Goal: Task Accomplishment & Management: Complete application form

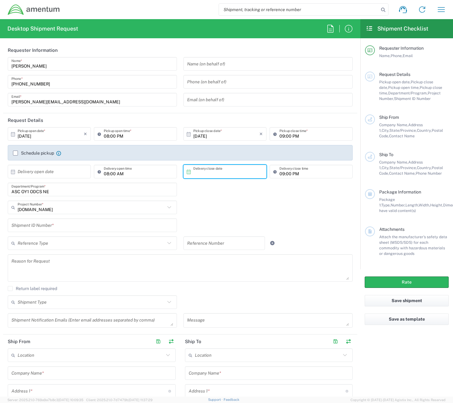
click at [208, 174] on input "text" at bounding box center [226, 171] width 66 height 11
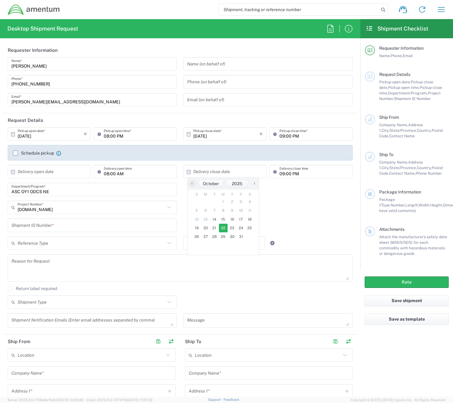
click at [220, 229] on span "22" at bounding box center [223, 228] width 9 height 9
type input "[DATE]"
click at [279, 136] on input "09:00 PM" at bounding box center [313, 134] width 69 height 11
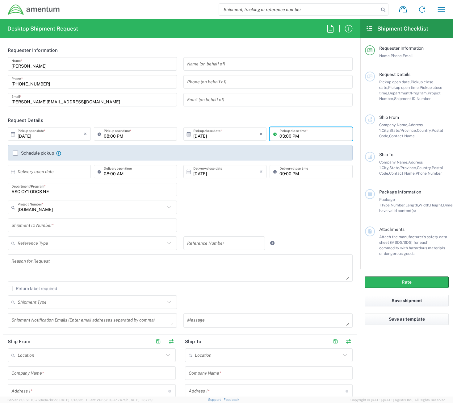
type input "03:00 PM"
click at [279, 174] on input "09:00 PM" at bounding box center [313, 171] width 69 height 11
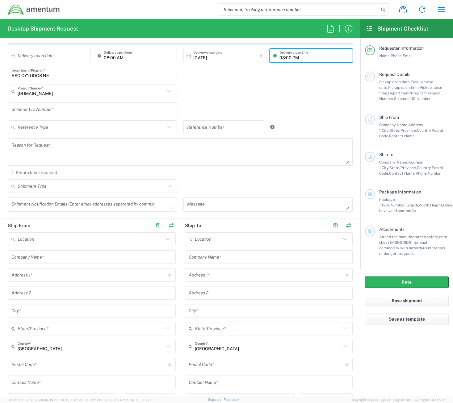
scroll to position [123, 0]
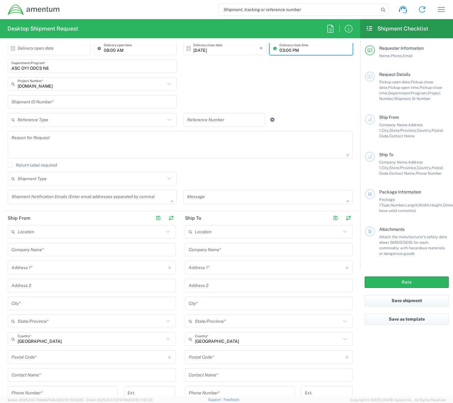
type input "03:00 PM"
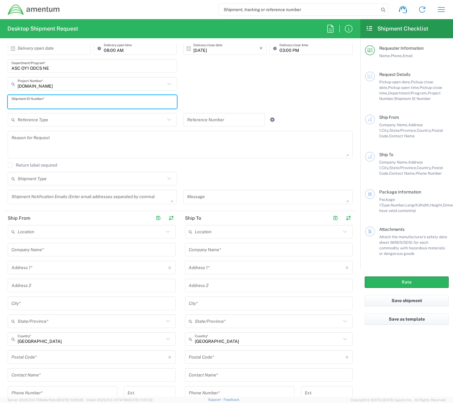
click at [75, 102] on input "text" at bounding box center [92, 102] width 162 height 11
type input "123-087"
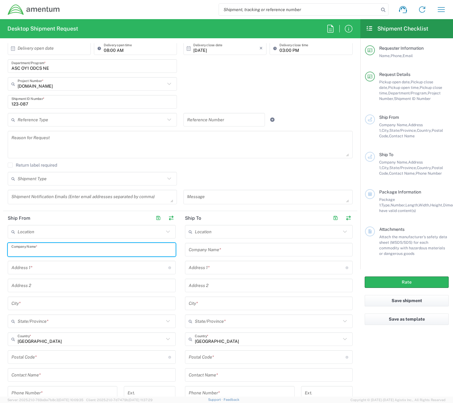
click at [57, 253] on input "text" at bounding box center [91, 249] width 160 height 11
type input "Application Support Center"
click at [207, 247] on input "text" at bounding box center [269, 249] width 160 height 11
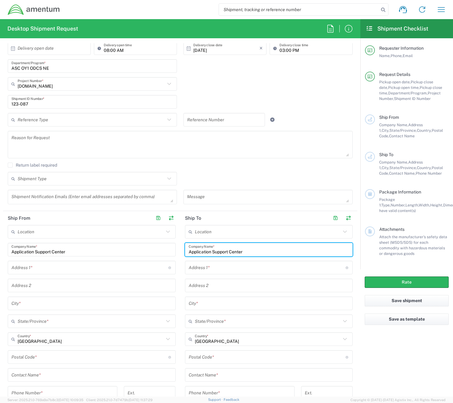
type input "Application Support Center"
click at [95, 268] on input "text" at bounding box center [89, 267] width 157 height 11
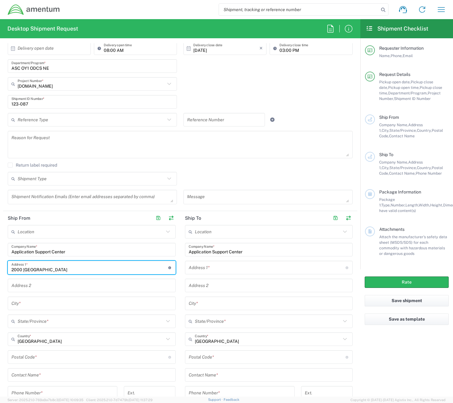
type input "2000 Outlet Center Drive"
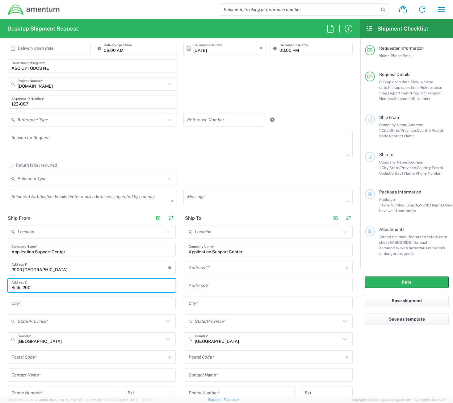
type input "Suite 200"
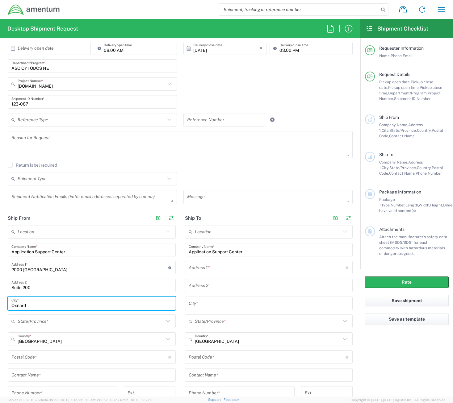
type input "Oxnard"
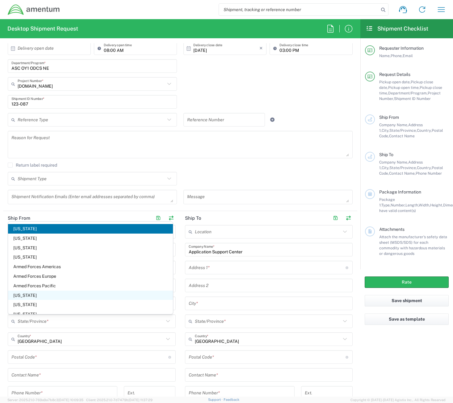
click at [32, 297] on span "[US_STATE]" at bounding box center [90, 296] width 165 height 10
type input "[US_STATE]"
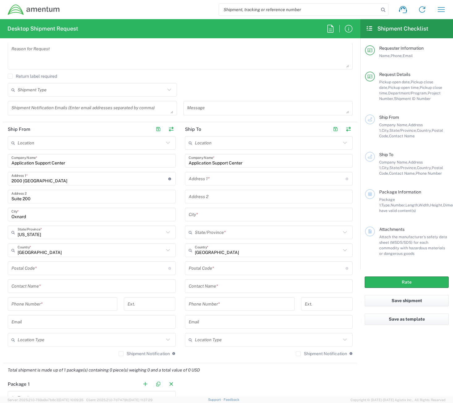
scroll to position [216, 0]
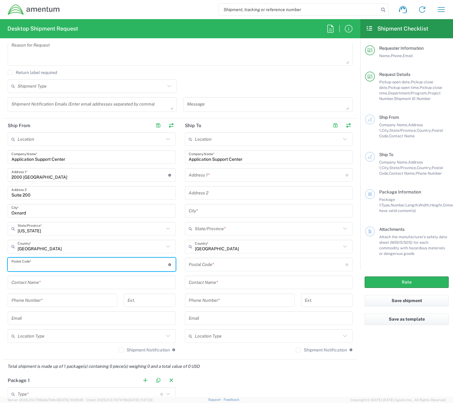
click at [84, 265] on input "undefined" at bounding box center [89, 264] width 157 height 11
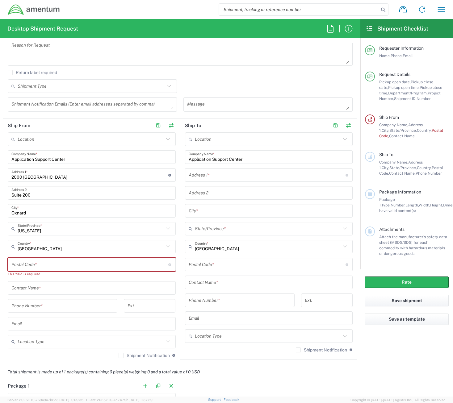
click at [107, 264] on input "undefined" at bounding box center [89, 264] width 157 height 11
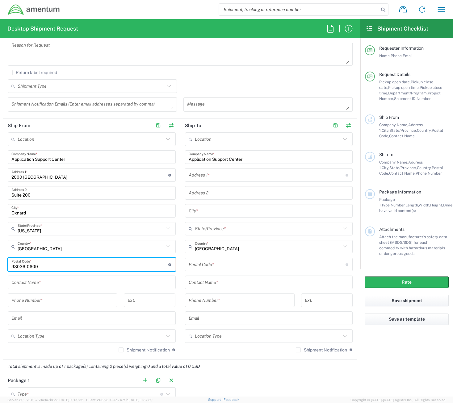
type input "93036-0609"
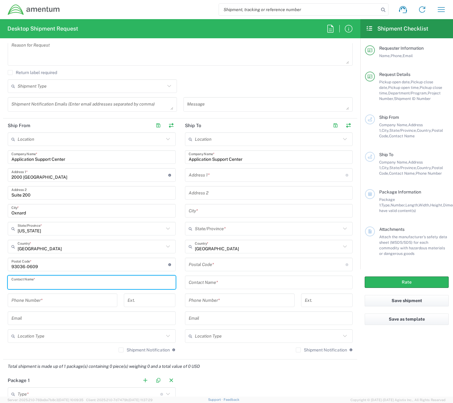
click at [81, 284] on input "text" at bounding box center [91, 282] width 160 height 11
type input "Sandra Casarez"
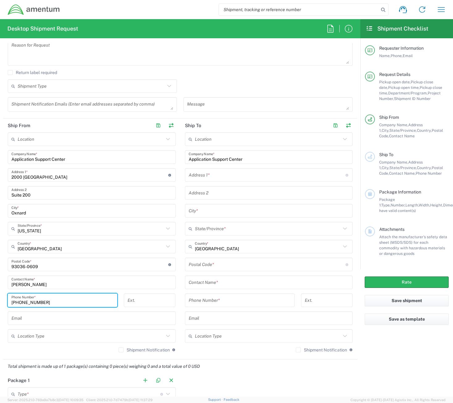
type input "805-485-5733"
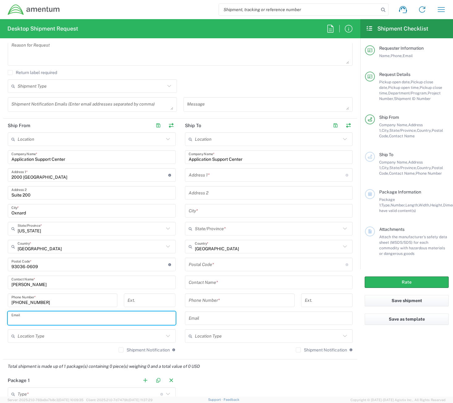
click at [40, 321] on input "text" at bounding box center [91, 318] width 160 height 11
paste input "Sandra.S.Casarez@uscis.dhs.gov"
type input "Sandra.S.Casarez@uscis.dhs.gov"
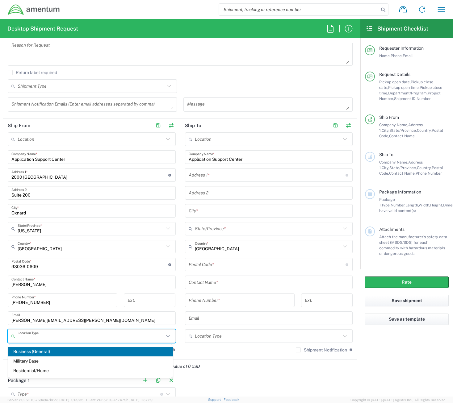
click at [89, 339] on input "text" at bounding box center [91, 336] width 146 height 11
click at [55, 354] on span "Business (General)" at bounding box center [90, 352] width 165 height 10
type input "Business (General)"
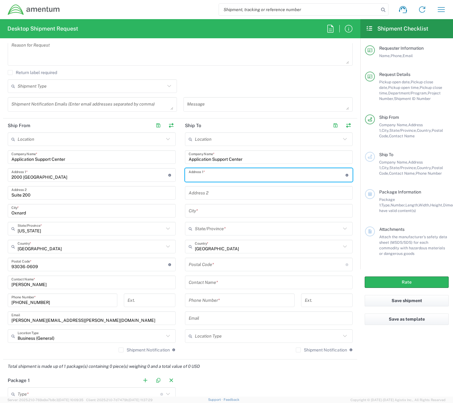
click at [239, 178] on input "text" at bounding box center [267, 175] width 157 height 11
type input "101 South Redi Street"
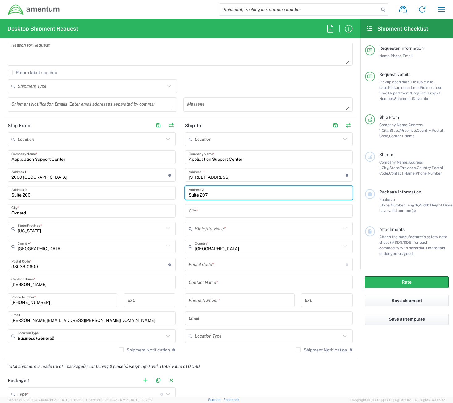
type input "Suite 207"
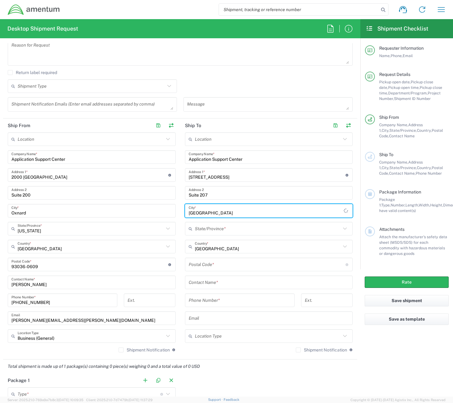
type input "Sioux Falls"
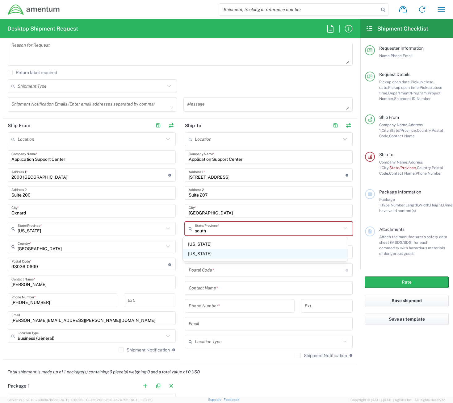
click at [205, 252] on span "[US_STATE]" at bounding box center [265, 254] width 165 height 10
type input "[US_STATE]"
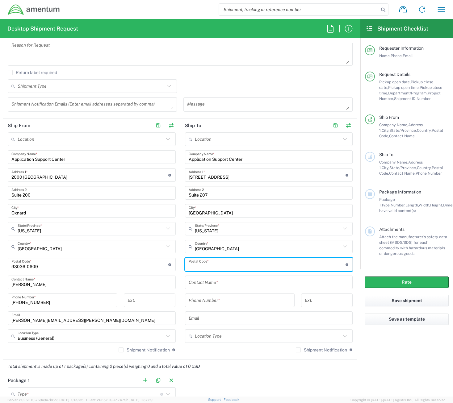
click at [219, 266] on input "undefined" at bounding box center [267, 264] width 157 height 11
type input "57103-7062"
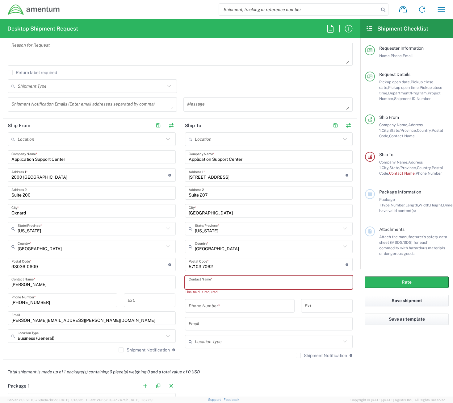
click at [285, 283] on input "text" at bounding box center [269, 282] width 160 height 11
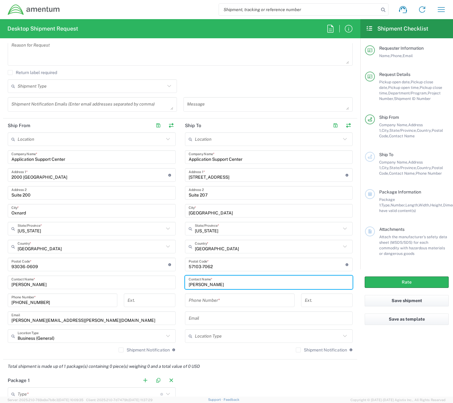
type input "David Hoefert"
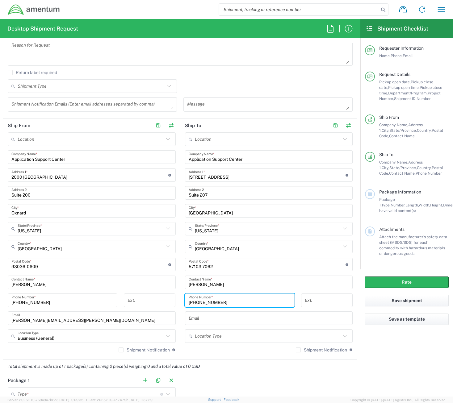
type input "605-330-2547"
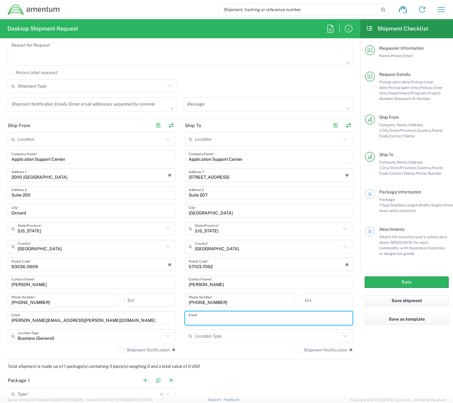
click at [207, 318] on input "text" at bounding box center [269, 318] width 160 height 11
paste input "David.C.Hoefert@uscis.dhs.gov"
type input "David.C.Hoefert@uscis.dhs.gov"
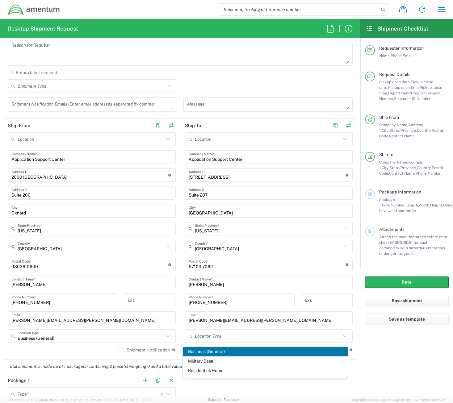
click at [200, 354] on span "Business (General)" at bounding box center [265, 352] width 165 height 10
type input "Business (General)"
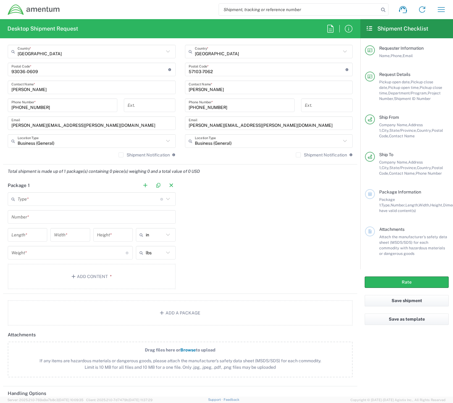
scroll to position [401, 0]
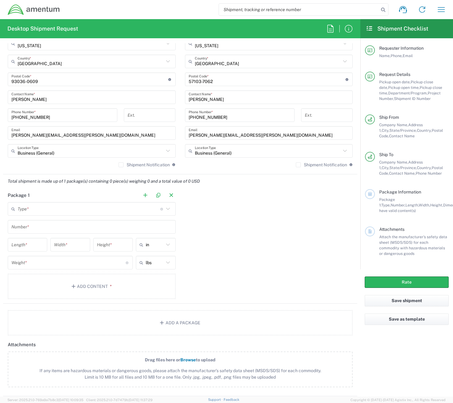
click at [43, 212] on input "text" at bounding box center [89, 209] width 143 height 11
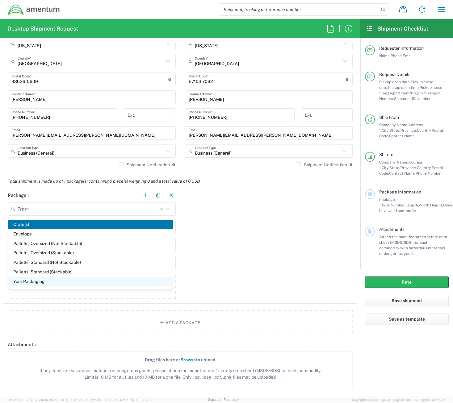
click at [27, 281] on span "Your Packaging" at bounding box center [90, 282] width 165 height 10
type input "Your Packaging"
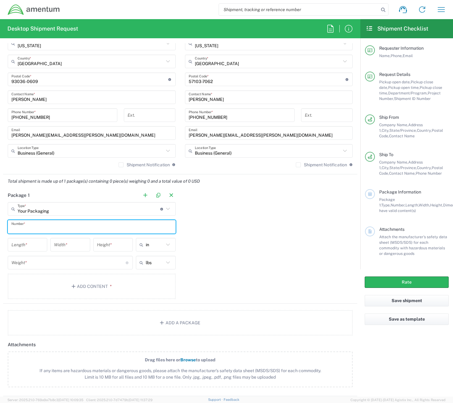
click at [33, 223] on input "text" at bounding box center [91, 227] width 160 height 11
type input "1"
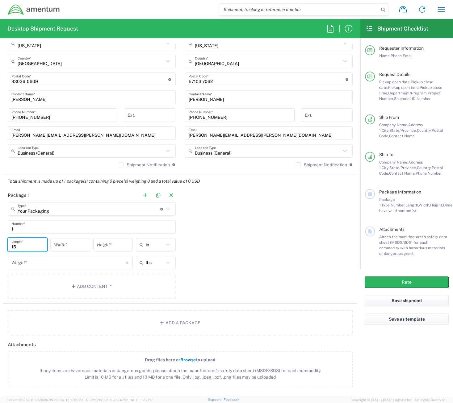
type input "15"
type input "9"
type input "5"
type input "in"
type input "3"
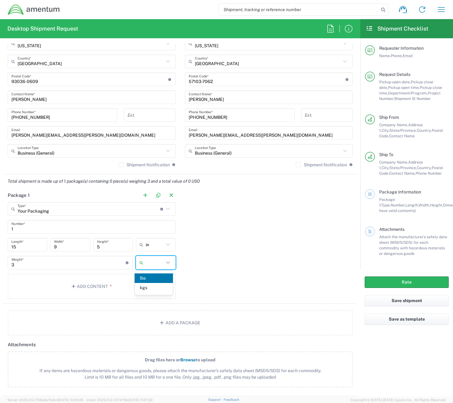
type input "lbs"
click at [82, 290] on button "Add Content *" at bounding box center [92, 286] width 168 height 25
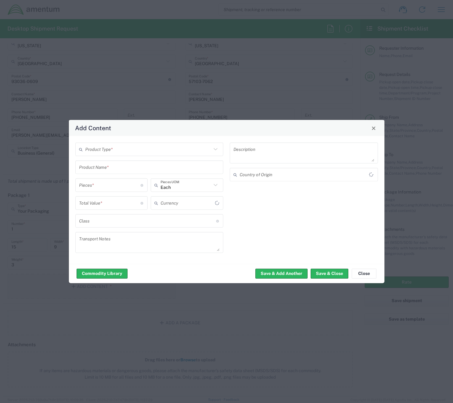
type input "US Dollar"
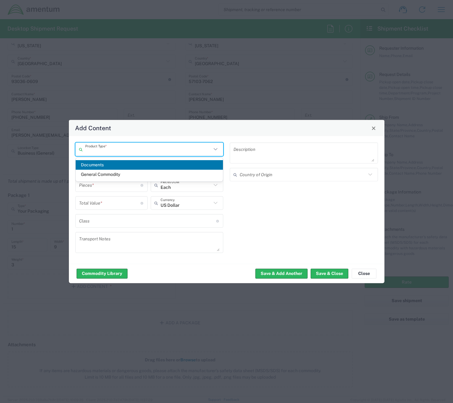
click at [113, 148] on input "text" at bounding box center [148, 149] width 127 height 11
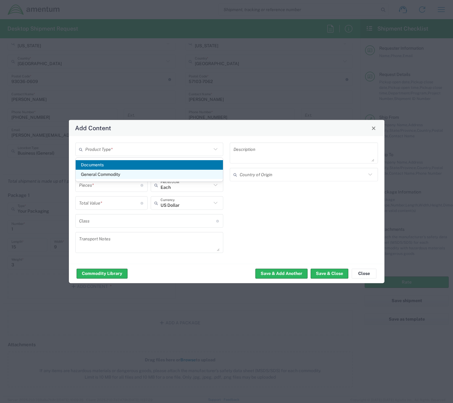
click at [116, 172] on span "General Commodity" at bounding box center [150, 175] width 148 height 10
type input "General Commodity"
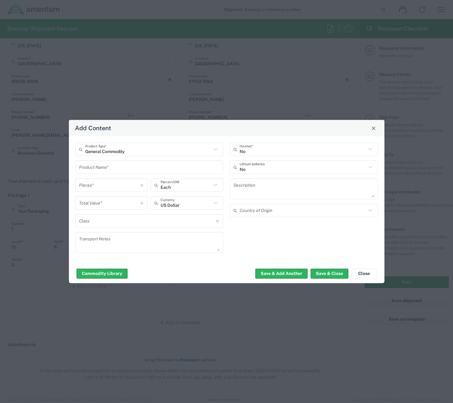
click at [116, 166] on input "text" at bounding box center [149, 167] width 141 height 11
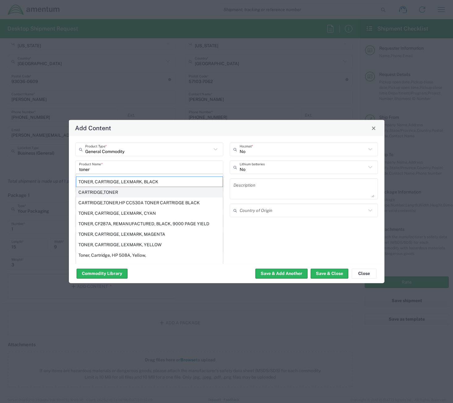
click at [115, 189] on div "CARTRIDGE,TONER" at bounding box center [149, 192] width 147 height 10
type input "CARTRIDGE,TONER"
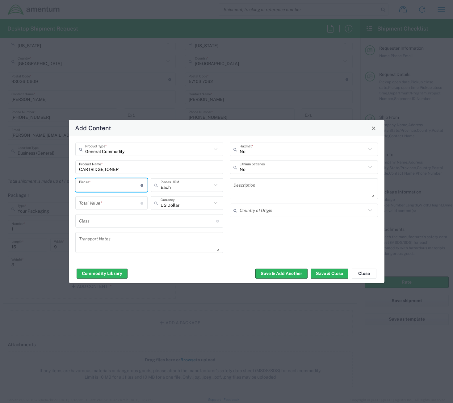
click at [117, 184] on input "number" at bounding box center [110, 185] width 62 height 11
type input "1"
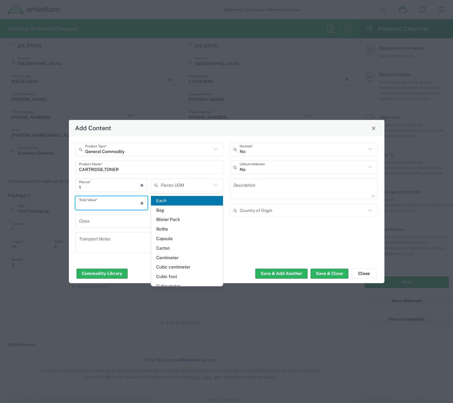
click at [106, 201] on input "number" at bounding box center [110, 203] width 62 height 11
type input "Each"
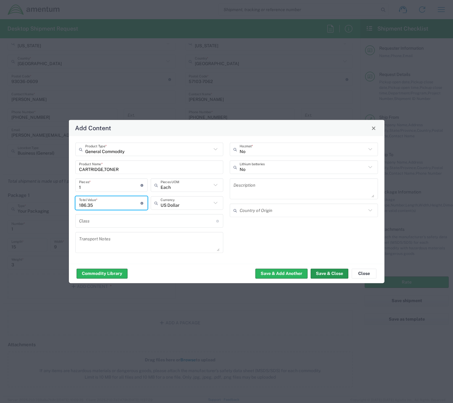
type input "186.35"
click at [331, 271] on button "Save & Close" at bounding box center [329, 274] width 38 height 10
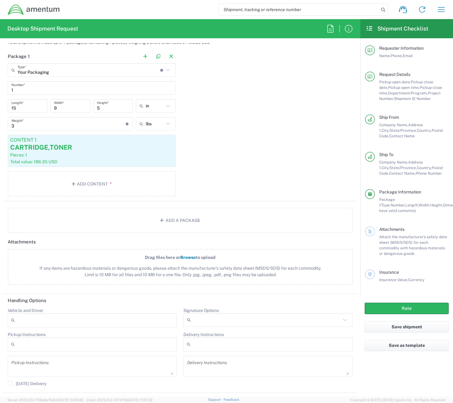
scroll to position [556, 0]
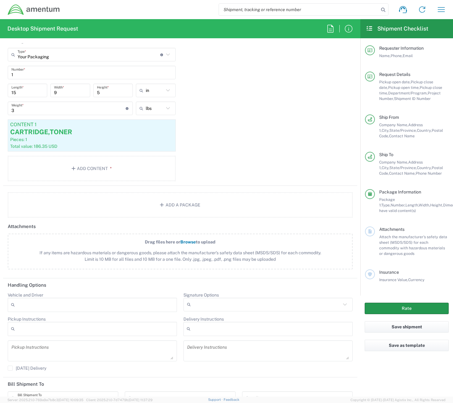
click at [396, 309] on button "Rate" at bounding box center [407, 308] width 84 height 11
type input "[DOMAIN_NAME]"
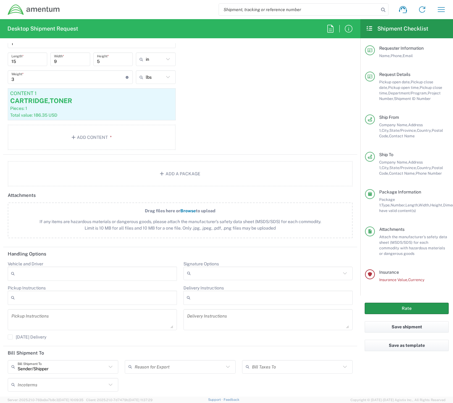
scroll to position [634, 0]
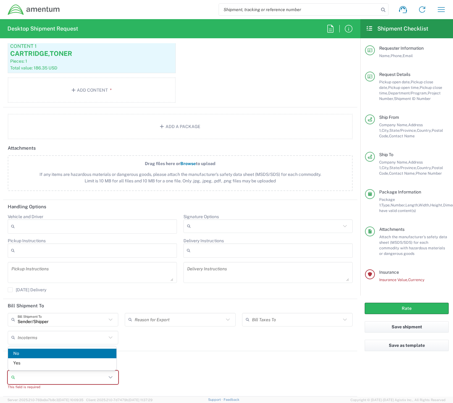
click at [41, 373] on input "Insurance required" at bounding box center [62, 378] width 89 height 10
click at [29, 360] on span "Yes" at bounding box center [62, 363] width 108 height 10
type input "Yes"
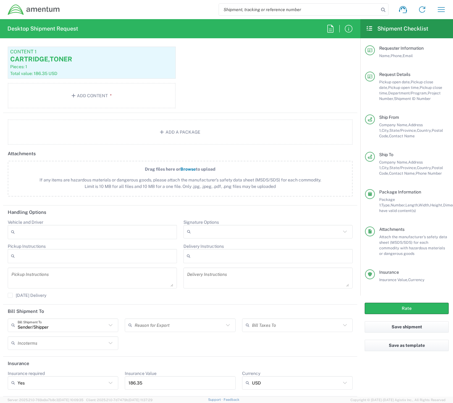
scroll to position [628, 0]
click at [392, 307] on button "Rate" at bounding box center [407, 308] width 84 height 11
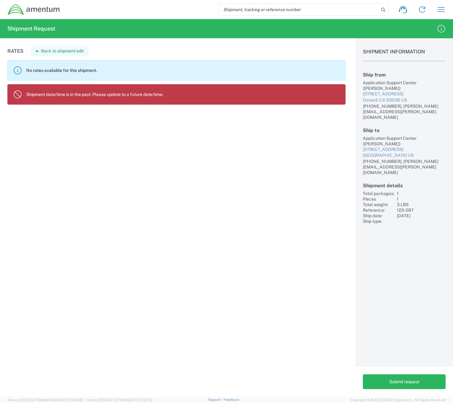
click at [53, 50] on button "Back to shipment edit" at bounding box center [60, 51] width 58 height 11
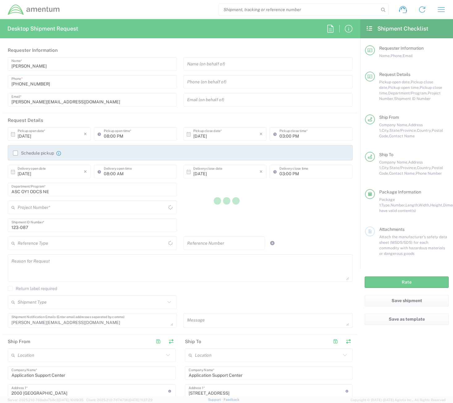
type input "[US_STATE]"
type input "Business (General)"
type input "[US_STATE]"
type input "Your Packaging"
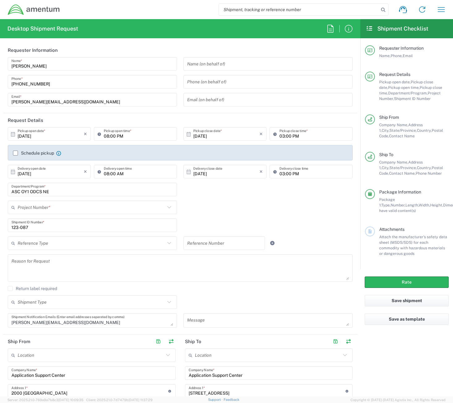
type input "[DOMAIN_NAME]"
click at [64, 131] on input "[DATE]" at bounding box center [51, 134] width 66 height 11
click at [50, 181] on span "15" at bounding box center [50, 181] width 9 height 9
type input "[DATE]"
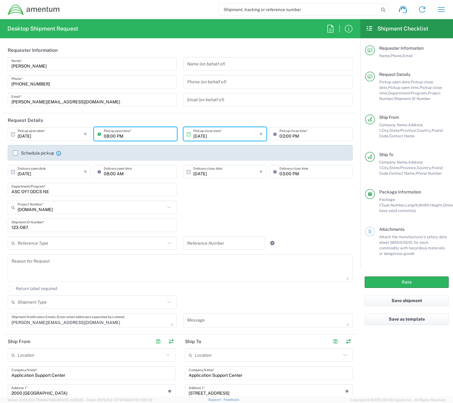
click at [116, 135] on input "08:00 PM" at bounding box center [138, 134] width 69 height 11
click at [121, 133] on input "08:00 PM" at bounding box center [138, 134] width 69 height 11
type input "08:00 AM"
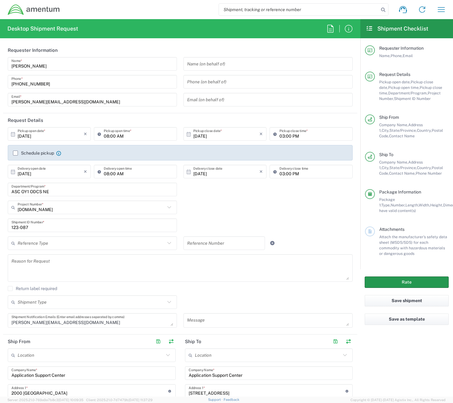
click at [407, 280] on button "Rate" at bounding box center [407, 282] width 84 height 11
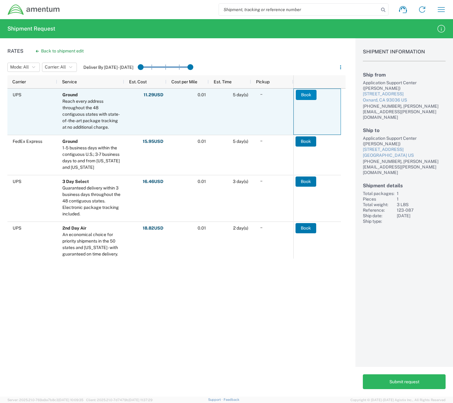
click at [306, 95] on button "Book" at bounding box center [306, 95] width 21 height 10
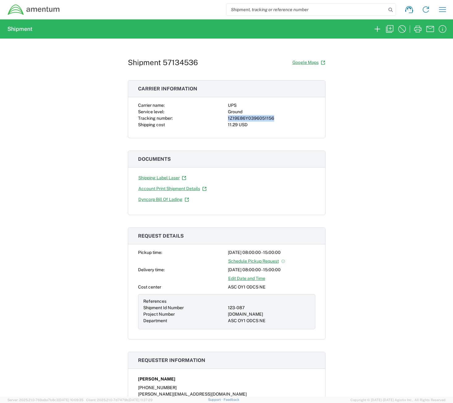
drag, startPoint x: 273, startPoint y: 118, endPoint x: 225, endPoint y: 118, distance: 47.8
click at [225, 118] on div "Carrier name: UPS Service level: Ground Tracking number: 1Z19E86Y0396051156 Shi…" at bounding box center [226, 115] width 177 height 26
copy div "1Z19E86Y0396051156"
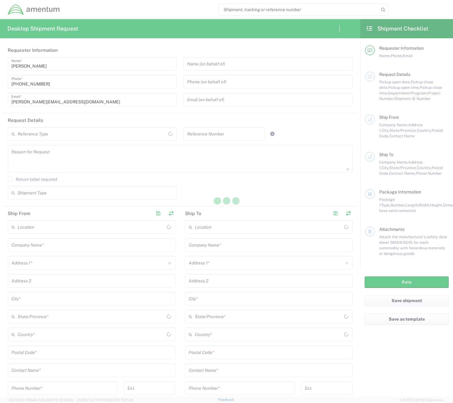
type input "[GEOGRAPHIC_DATA]"
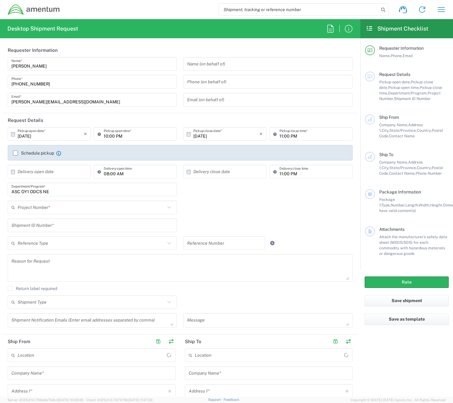
type input "[DOMAIN_NAME]"
click at [63, 137] on input "[DATE]" at bounding box center [51, 134] width 66 height 11
click at [51, 182] on span "15" at bounding box center [50, 181] width 9 height 9
type input "[DATE]"
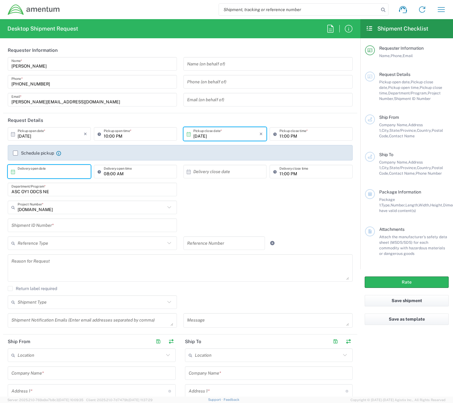
click at [37, 170] on input "text" at bounding box center [51, 171] width 66 height 11
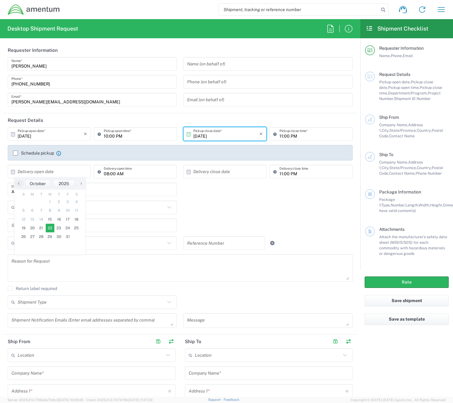
click at [49, 227] on span "22" at bounding box center [50, 228] width 9 height 9
type input "[DATE]"
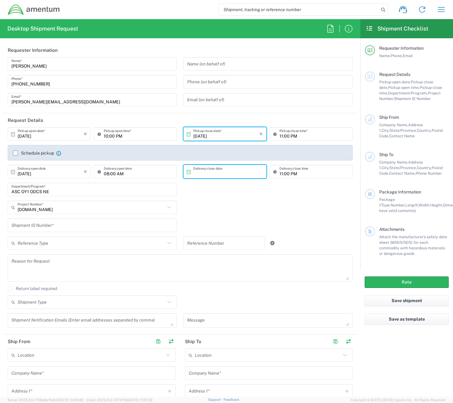
click at [219, 169] on input "text" at bounding box center [226, 171] width 66 height 11
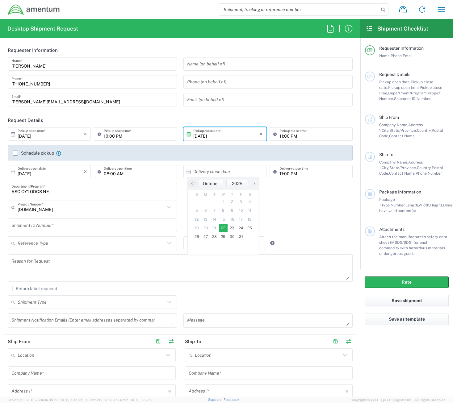
click at [224, 229] on span "22" at bounding box center [223, 228] width 9 height 9
type input "[DATE]"
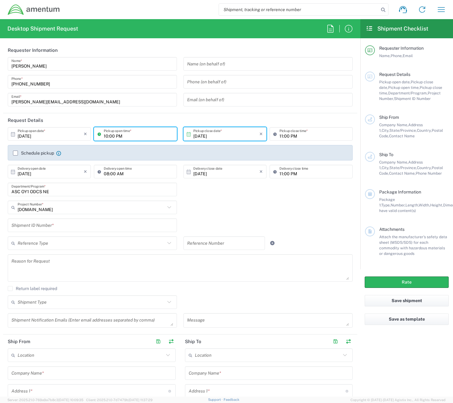
click at [106, 136] on input "10:00 PM" at bounding box center [138, 134] width 69 height 11
type input "08:00 AM"
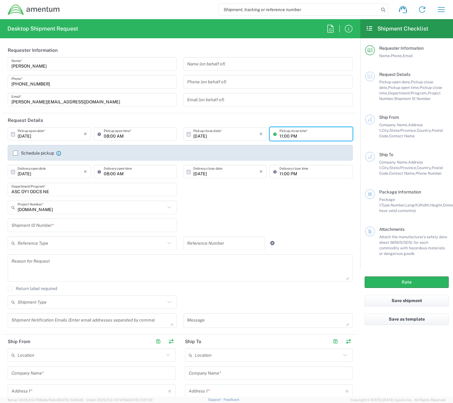
click at [279, 135] on input "11:00 PM" at bounding box center [313, 134] width 69 height 11
type input "03:00 PM"
click at [279, 172] on input "11:00 PM" at bounding box center [313, 171] width 69 height 11
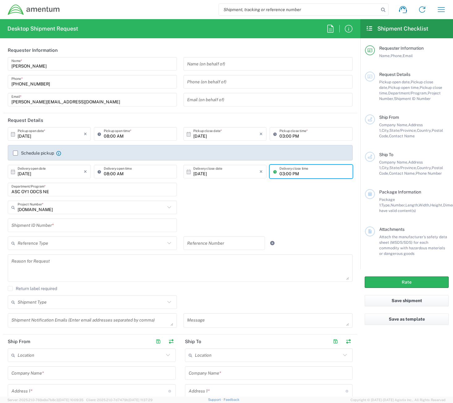
type input "03:00 PM"
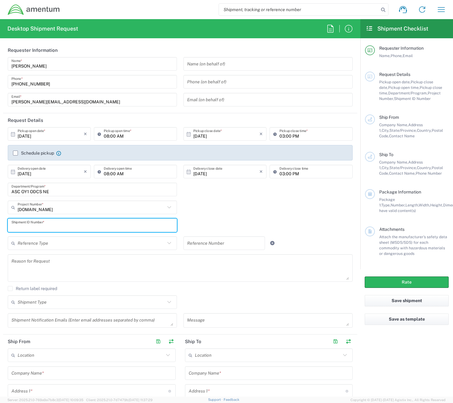
click at [91, 226] on input "text" at bounding box center [92, 225] width 162 height 11
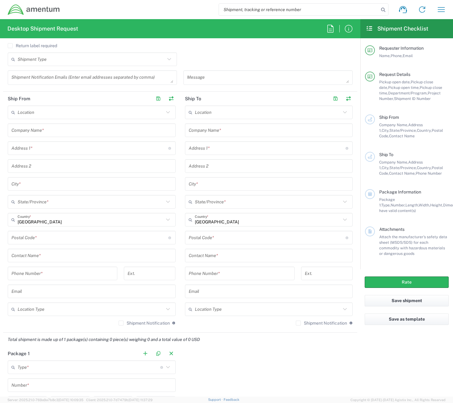
scroll to position [247, 0]
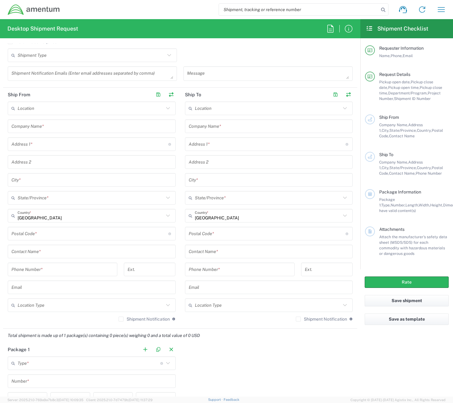
type input "123-013"
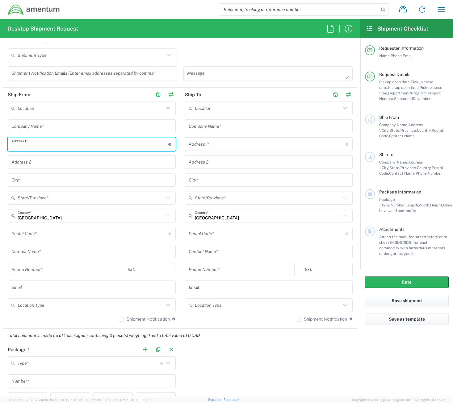
click at [55, 145] on input "text" at bounding box center [89, 144] width 157 height 11
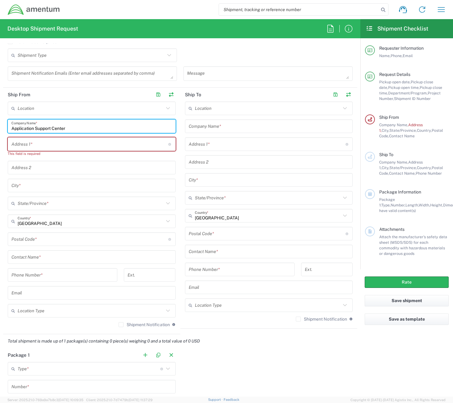
type input "Application Support Center"
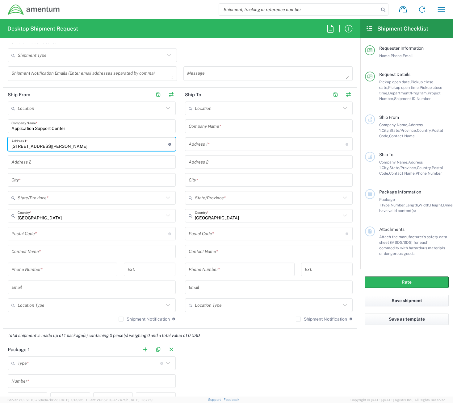
type input "[STREET_ADDRESS][PERSON_NAME]"
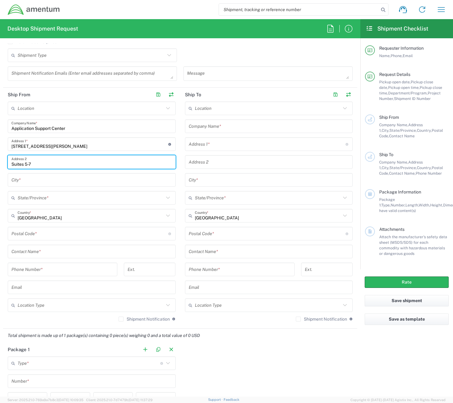
type input "Suites 5-7"
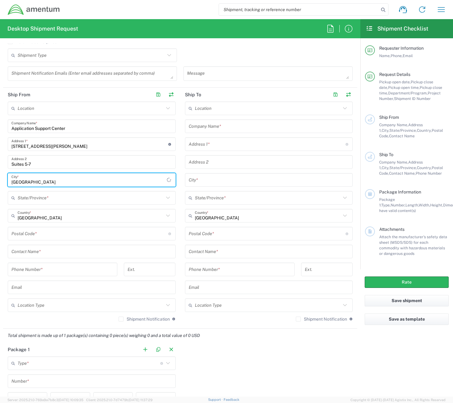
type input "[GEOGRAPHIC_DATA]"
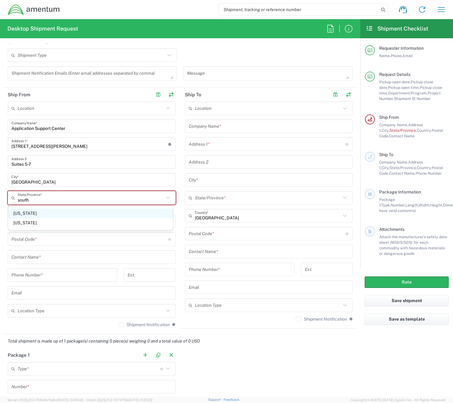
click at [29, 210] on span "[US_STATE]" at bounding box center [90, 214] width 165 height 10
type input "[US_STATE]"
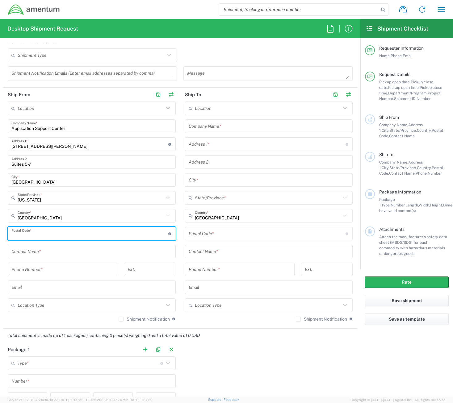
click at [48, 239] on input "undefined" at bounding box center [89, 233] width 157 height 11
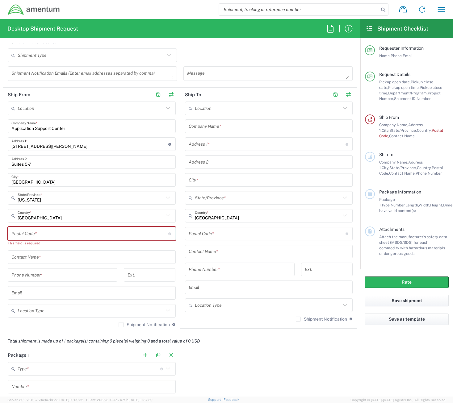
click at [77, 232] on input "undefined" at bounding box center [89, 233] width 157 height 11
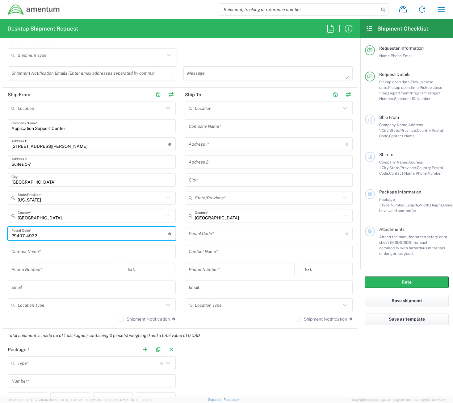
type input "29407-4932"
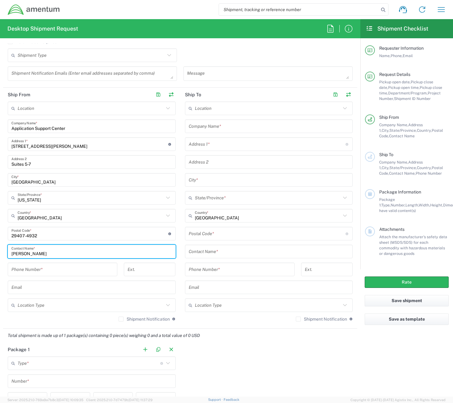
type input "[PERSON_NAME]"
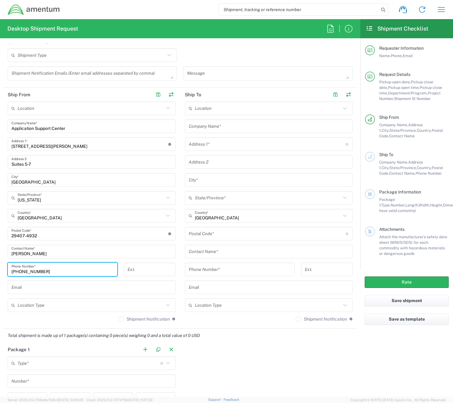
type input "[PHONE_NUMBER]"
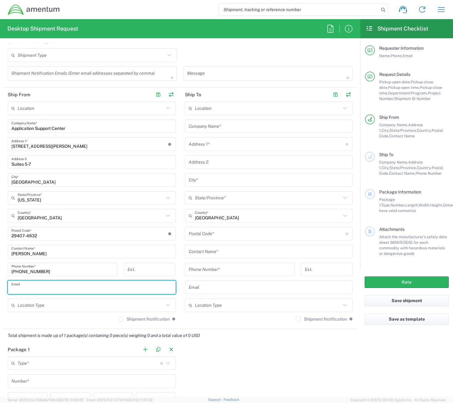
click at [48, 291] on input "text" at bounding box center [91, 287] width 160 height 11
paste input "[PERSON_NAME][EMAIL_ADDRESS][PERSON_NAME][DOMAIN_NAME]"
type input "[PERSON_NAME][EMAIL_ADDRESS][PERSON_NAME][DOMAIN_NAME]"
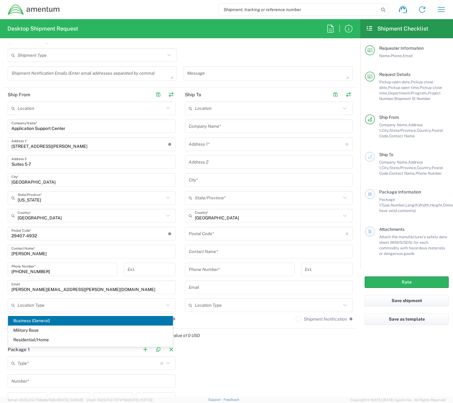
click at [51, 320] on span "Business (General)" at bounding box center [90, 321] width 165 height 10
type input "Business (General)"
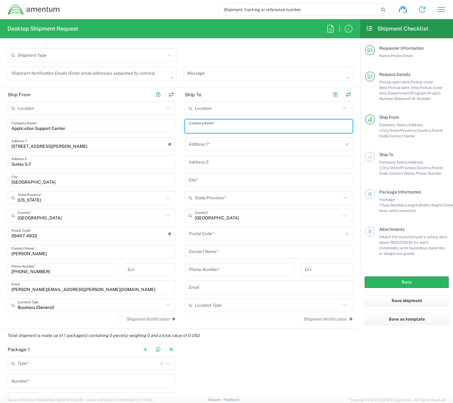
click at [270, 127] on input "text" at bounding box center [269, 126] width 160 height 11
type input "Application Support Center"
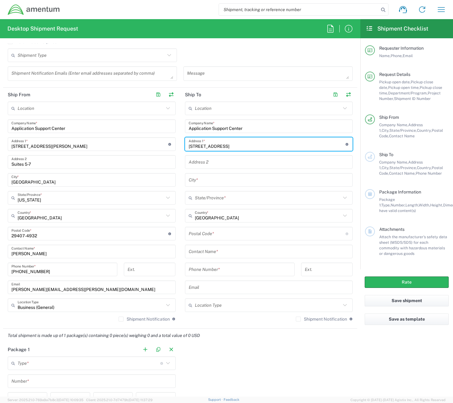
type input "[STREET_ADDRESS]"
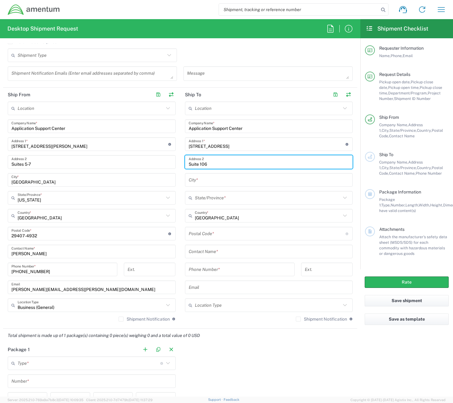
type input "Suite 106"
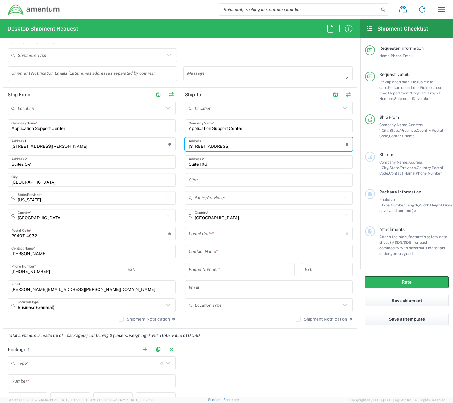
click at [263, 147] on input "[STREET_ADDRESS]" at bounding box center [267, 144] width 157 height 11
type input "[STREET_ADDRESS]"
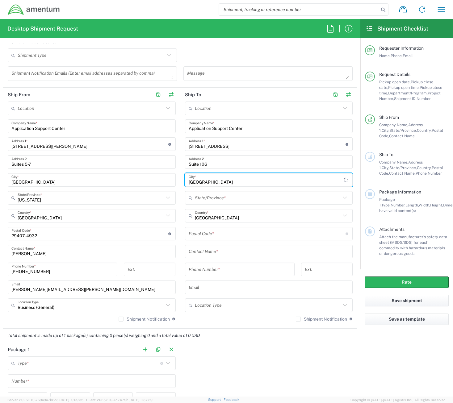
type input "[GEOGRAPHIC_DATA]"
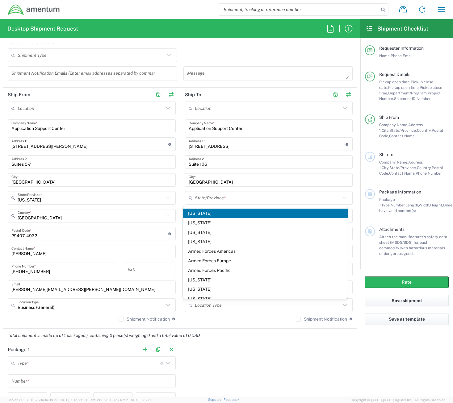
click at [220, 213] on span "[US_STATE]" at bounding box center [265, 214] width 165 height 10
type input "[US_STATE]"
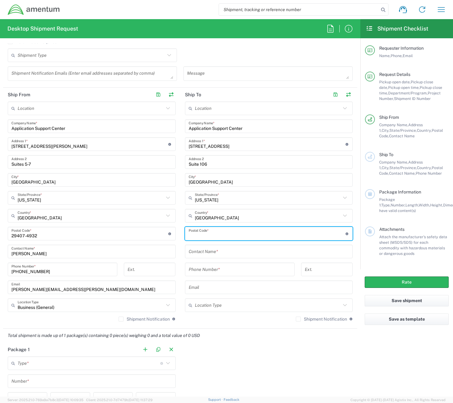
click at [228, 236] on input "undefined" at bounding box center [267, 233] width 157 height 11
type input "35209-3126"
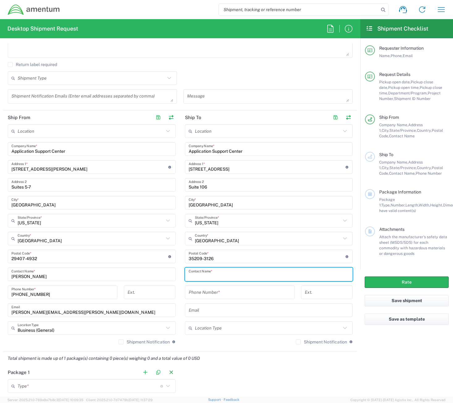
scroll to position [216, 0]
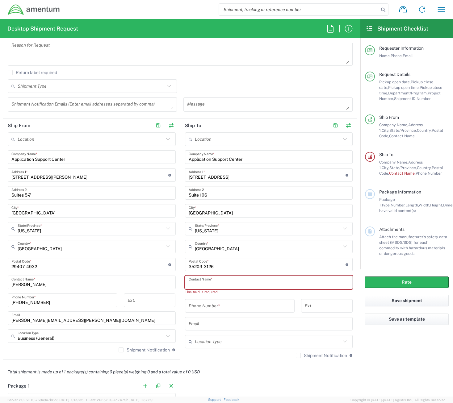
click at [255, 283] on input "text" at bounding box center [269, 282] width 160 height 11
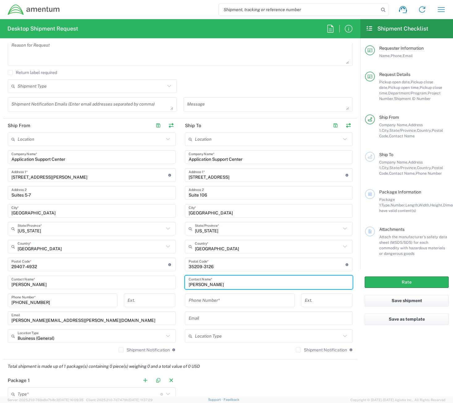
type input "[PERSON_NAME]"
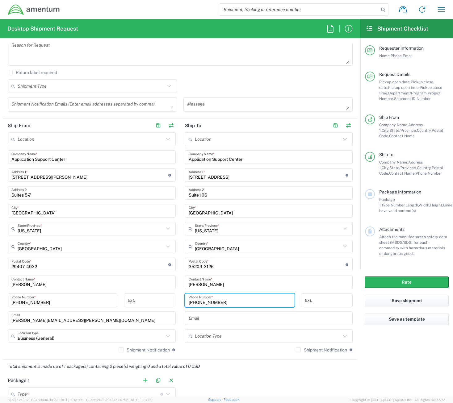
type input "[PHONE_NUMBER]"
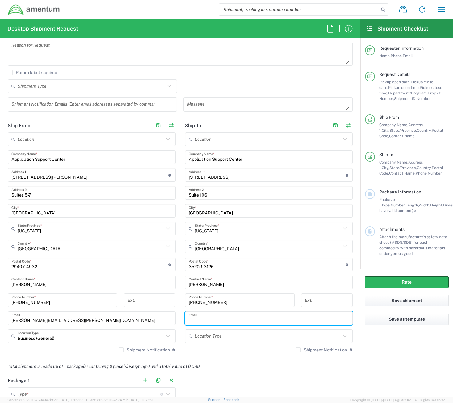
click at [228, 321] on input "text" at bounding box center [269, 318] width 160 height 11
paste input "[DOMAIN_NAME][EMAIL_ADDRESS][PERSON_NAME][DOMAIN_NAME]"
type input "[DOMAIN_NAME][EMAIL_ADDRESS][PERSON_NAME][DOMAIN_NAME]"
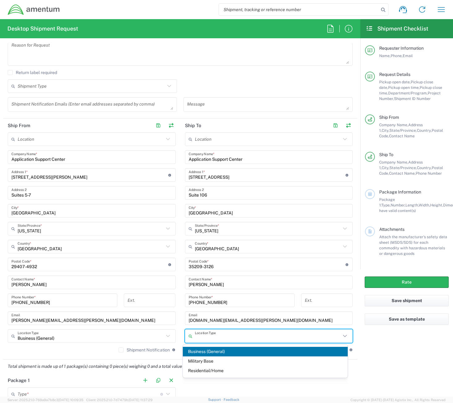
click at [232, 338] on input "text" at bounding box center [268, 336] width 146 height 11
click at [228, 348] on span "Business (General)" at bounding box center [265, 352] width 165 height 10
type input "Business (General)"
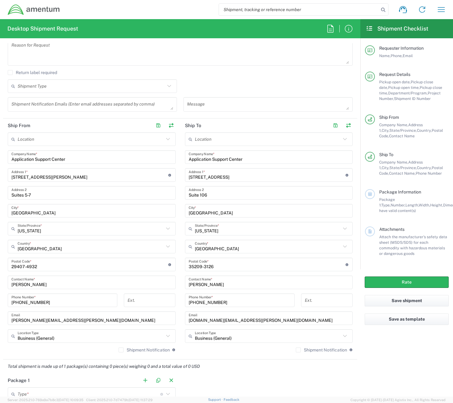
scroll to position [340, 0]
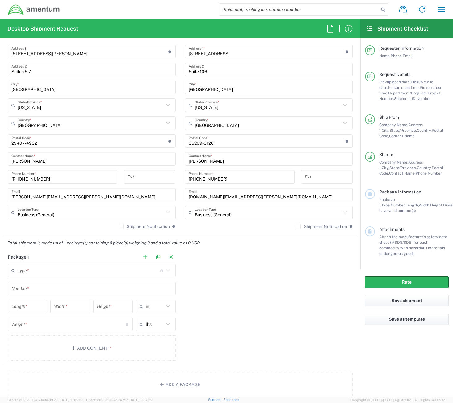
click at [82, 273] on input "text" at bounding box center [89, 270] width 143 height 11
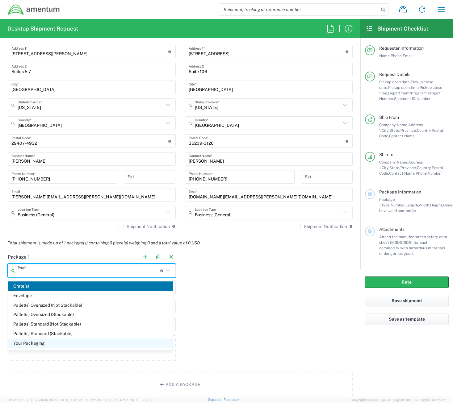
click at [68, 343] on span "Your Packaging" at bounding box center [90, 344] width 165 height 10
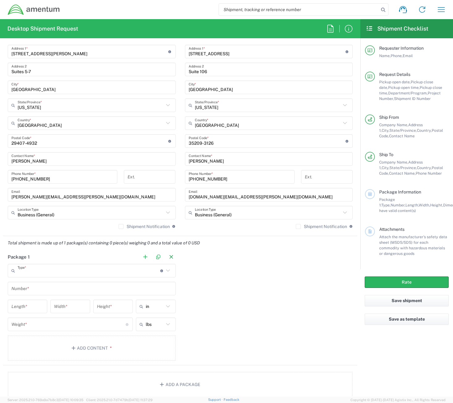
type input "Your Packaging"
click at [49, 292] on input "text" at bounding box center [91, 288] width 160 height 11
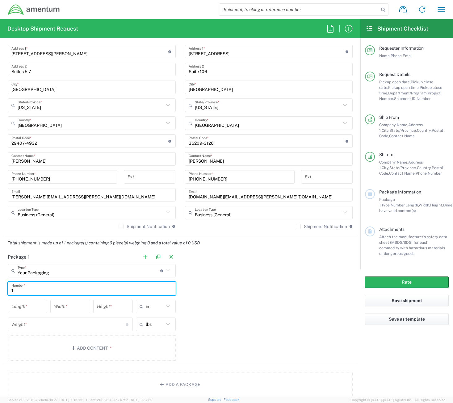
type input "1"
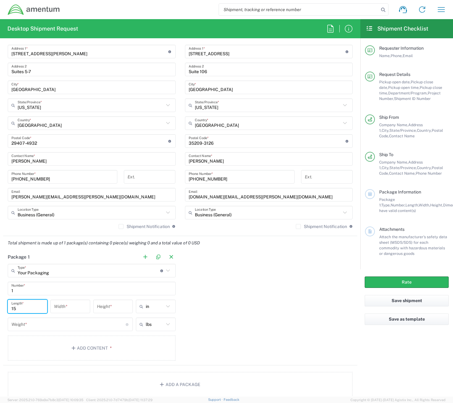
type input "15"
type input "11"
type input "5"
type input "in"
type input "3"
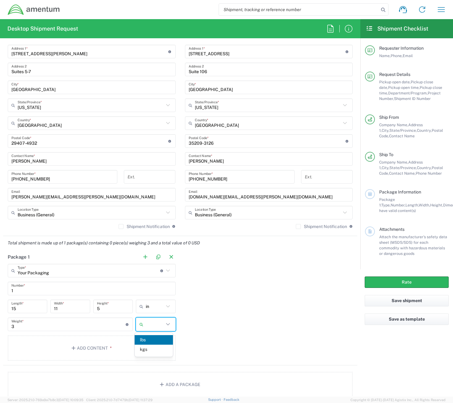
type input "lbs"
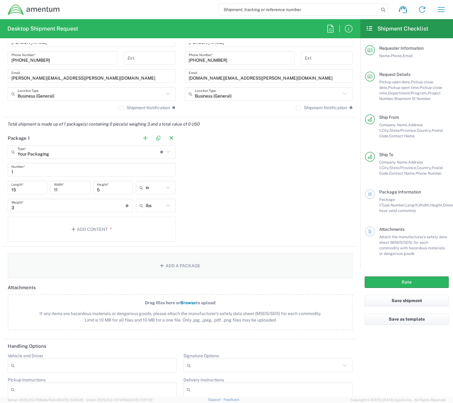
scroll to position [463, 0]
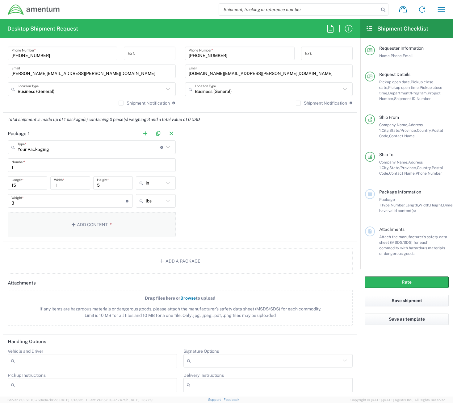
click at [105, 228] on button "Add Content *" at bounding box center [92, 224] width 168 height 25
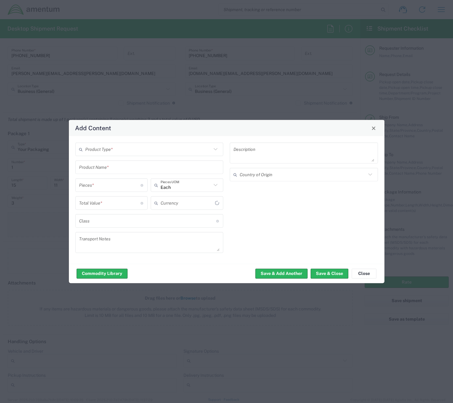
type input "US Dollar"
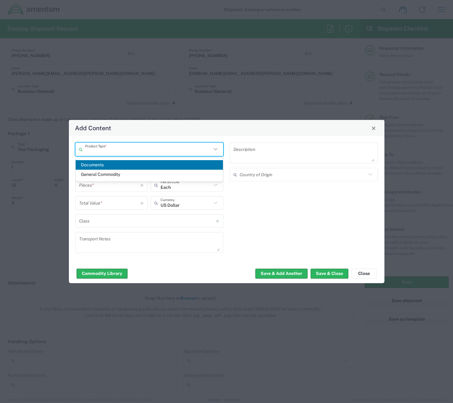
click at [193, 150] on input "text" at bounding box center [148, 149] width 127 height 11
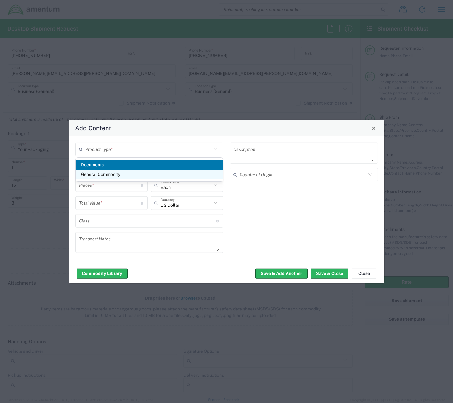
click at [141, 176] on span "General Commodity" at bounding box center [150, 175] width 148 height 10
type input "General Commodity"
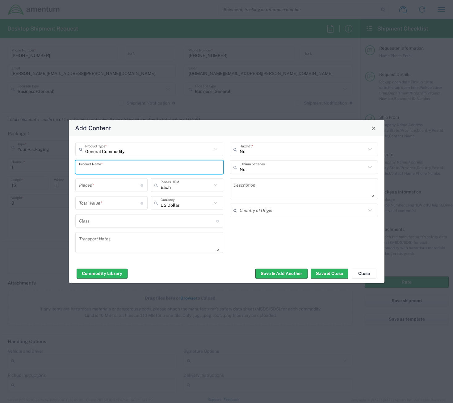
click at [148, 165] on input "text" at bounding box center [149, 167] width 141 height 11
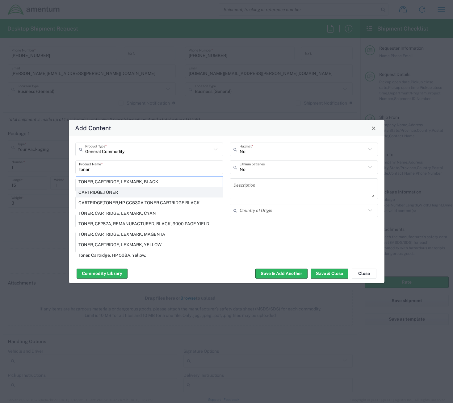
click at [120, 194] on div "CARTRIDGE,TONER" at bounding box center [149, 192] width 147 height 10
type input "CARTRIDGE,TONER"
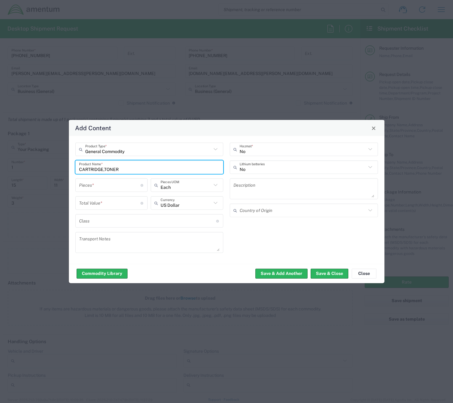
click at [121, 184] on input "number" at bounding box center [110, 185] width 62 height 11
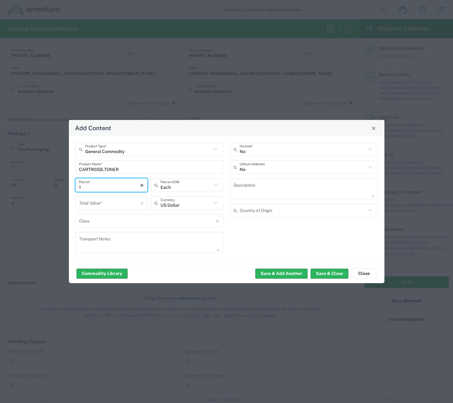
type input "1"
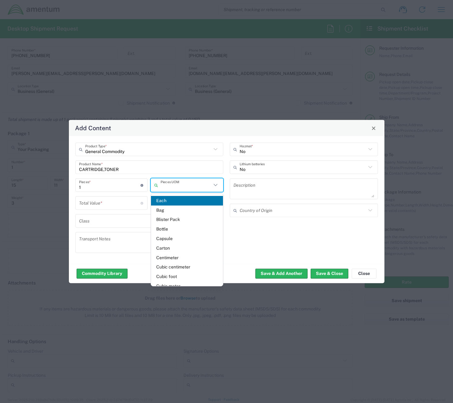
type input "Each"
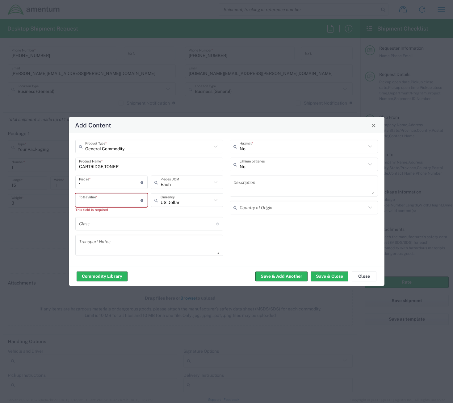
click at [124, 201] on input "number" at bounding box center [110, 200] width 62 height 11
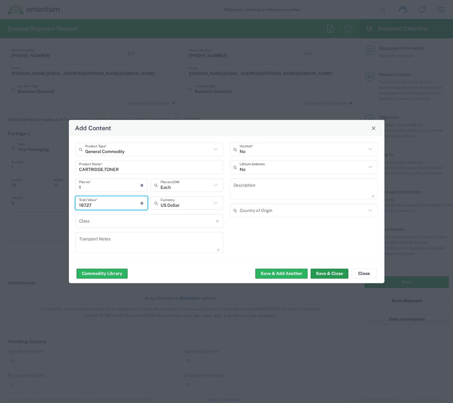
type input "187.27"
click at [317, 269] on button "Save & Close" at bounding box center [329, 274] width 38 height 10
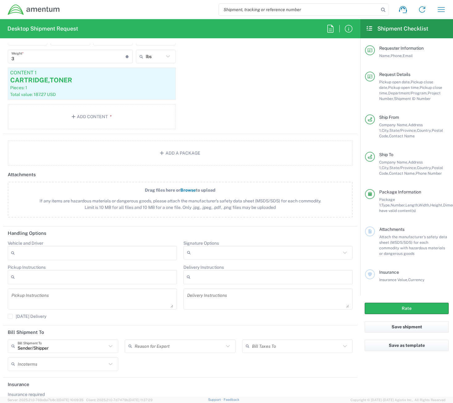
scroll to position [628, 0]
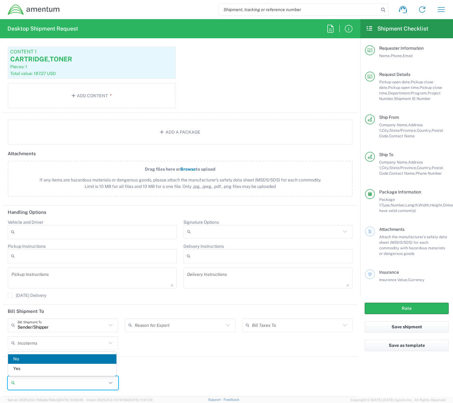
click at [69, 380] on input "Insurance required" at bounding box center [62, 383] width 89 height 10
click at [48, 368] on span "Yes" at bounding box center [62, 369] width 108 height 10
type input "Yes"
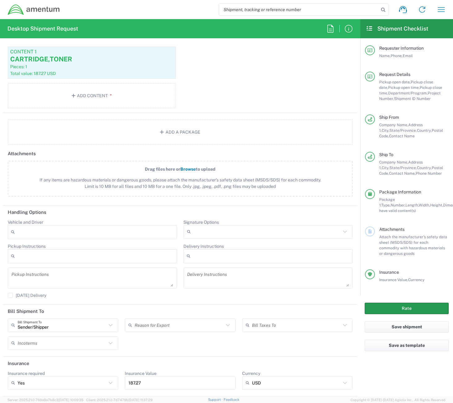
click at [420, 307] on button "Rate" at bounding box center [407, 308] width 84 height 11
type input "[DOMAIN_NAME]"
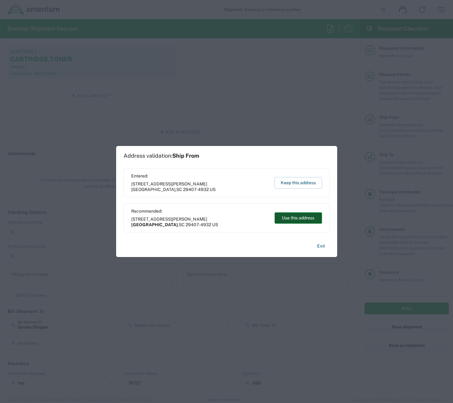
click at [293, 214] on button "Use this address" at bounding box center [298, 217] width 48 height 11
type input "[GEOGRAPHIC_DATA]"
type input "[US_STATE]"
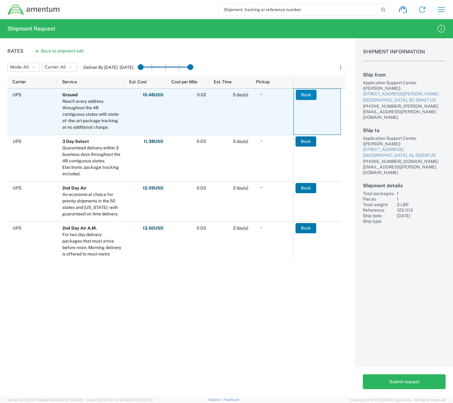
click at [301, 97] on button "Book" at bounding box center [306, 95] width 21 height 10
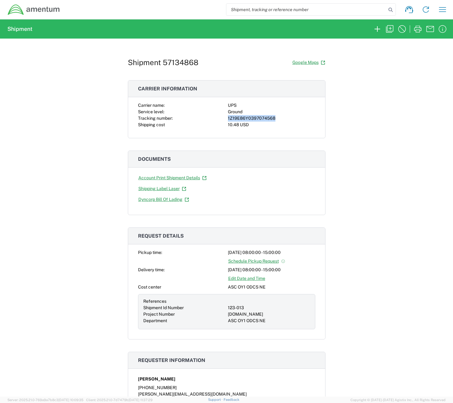
drag, startPoint x: 274, startPoint y: 118, endPoint x: 224, endPoint y: 119, distance: 49.7
click at [224, 119] on div "Carrier name: UPS Service level: Ground Tracking number: 1Z19E86Y0397074568 Shi…" at bounding box center [226, 115] width 177 height 26
copy div "1Z19E86Y0397074568"
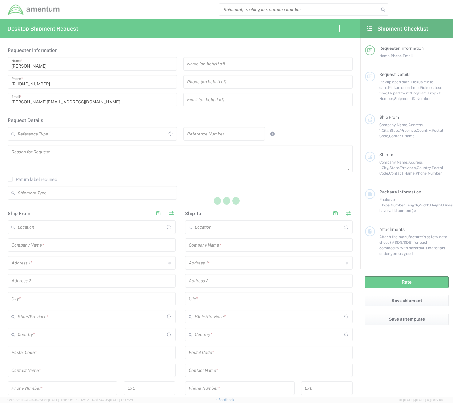
type input "[GEOGRAPHIC_DATA]"
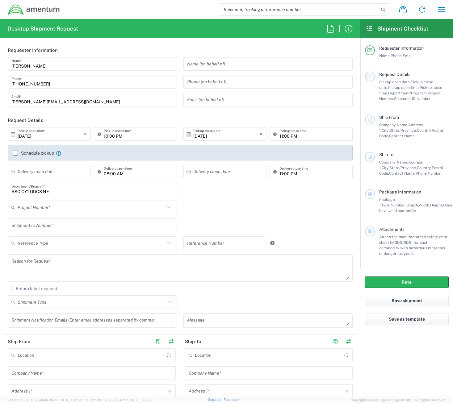
type input "[DOMAIN_NAME]"
click at [63, 131] on input "[DATE]" at bounding box center [51, 134] width 66 height 11
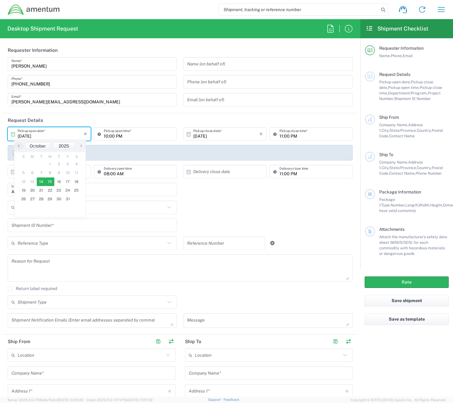
click at [49, 183] on span "15" at bounding box center [50, 181] width 9 height 9
type input "[DATE]"
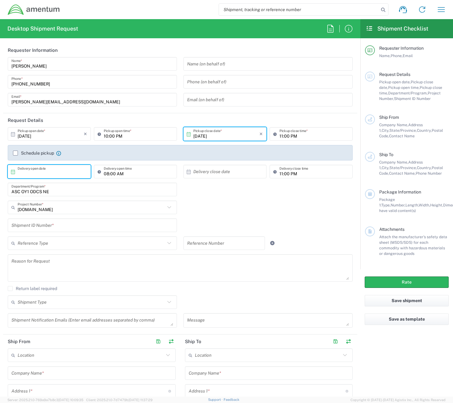
click at [78, 172] on input "text" at bounding box center [51, 171] width 66 height 11
click at [48, 229] on span "22" at bounding box center [50, 228] width 9 height 9
type input "[DATE]"
click at [226, 168] on input "text" at bounding box center [226, 171] width 66 height 11
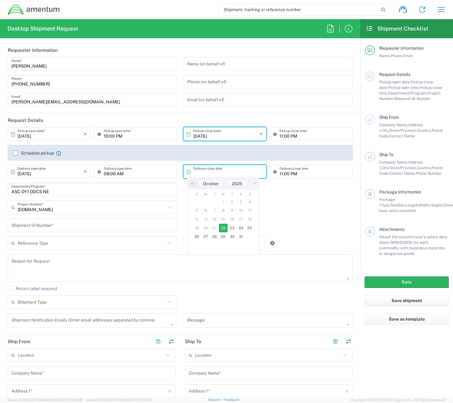
click at [223, 229] on span "22" at bounding box center [223, 228] width 9 height 9
type input "[DATE]"
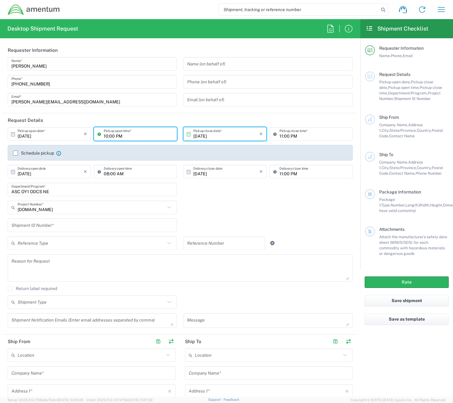
click at [104, 136] on input "10:00 PM" at bounding box center [138, 134] width 69 height 11
type input "08:00 AM"
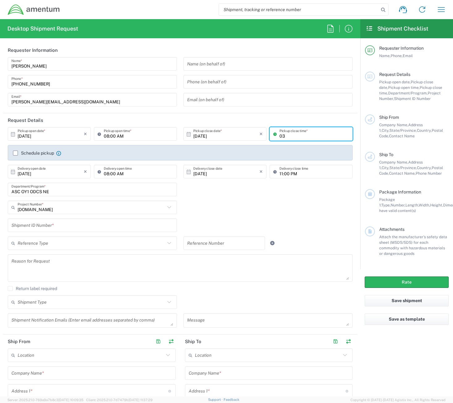
type input "03:00 PM"
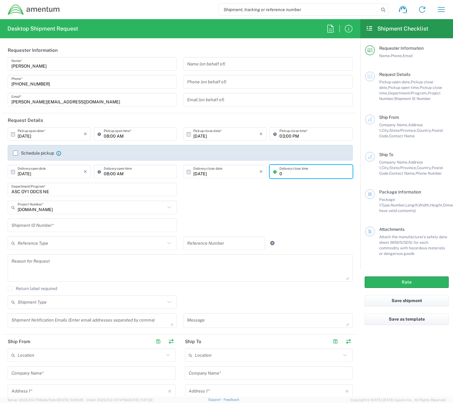
type input "03:00 PM"
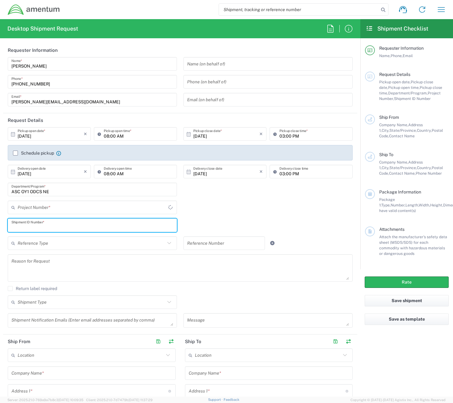
type input "[DOMAIN_NAME]"
type input "123-013"
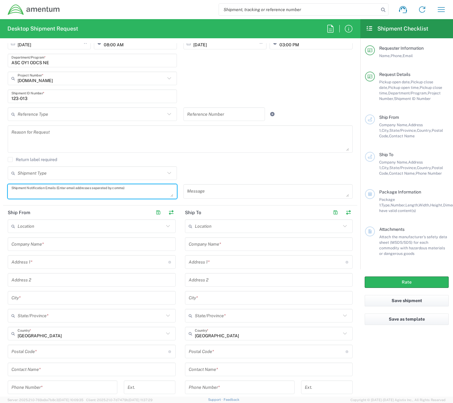
scroll to position [154, 0]
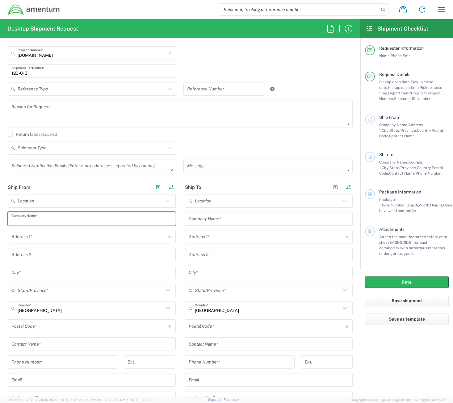
click at [59, 218] on input "text" at bounding box center [91, 219] width 160 height 11
type input "Application Support Center"
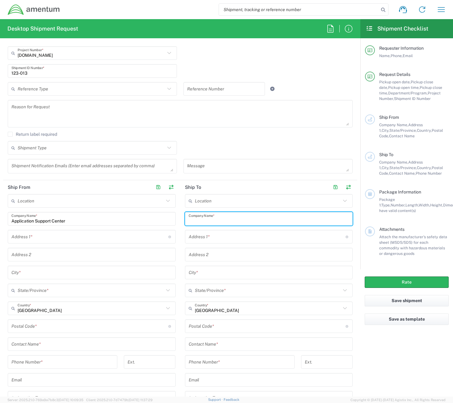
click at [212, 219] on input "text" at bounding box center [269, 219] width 160 height 11
type input "Application Support Center"
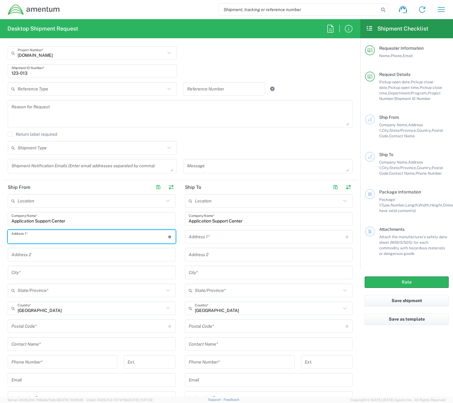
click at [97, 240] on input "text" at bounding box center [89, 236] width 157 height 11
type input "[STREET_ADDRESS][PERSON_NAME]"
type input "Suites 5-7"
type input "[GEOGRAPHIC_DATA]"
type input "[US_STATE]"
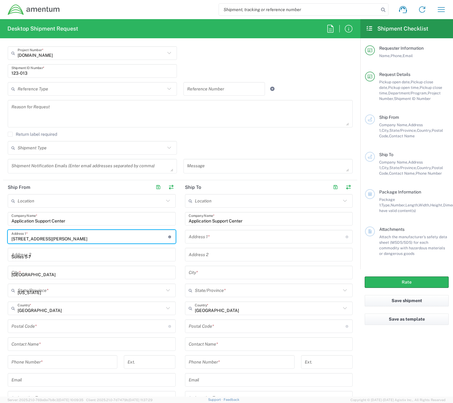
type input "[PHONE_NUMBER]"
type input "[PERSON_NAME][EMAIL_ADDRESS][PERSON_NAME][DOMAIN_NAME]"
type input "[STREET_ADDRESS]"
type input "Suite 106"
type input "[GEOGRAPHIC_DATA]"
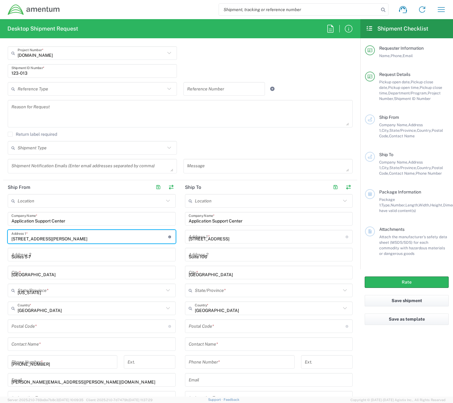
type input "[US_STATE]"
type input "[PHONE_NUMBER]"
type input "[DOMAIN_NAME][EMAIL_ADDRESS][PERSON_NAME][DOMAIN_NAME]"
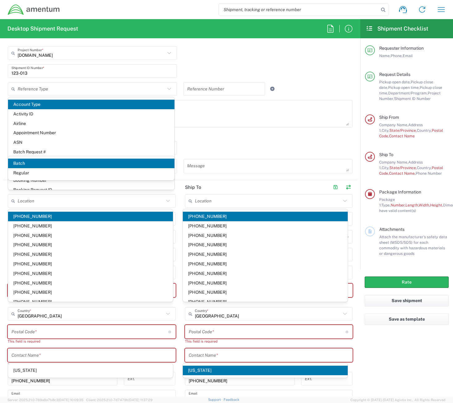
click at [388, 344] on agx-form-checklist "Shipment Checklist Requester Information Name, Phone, Email Request Details Pic…" at bounding box center [406, 207] width 93 height 377
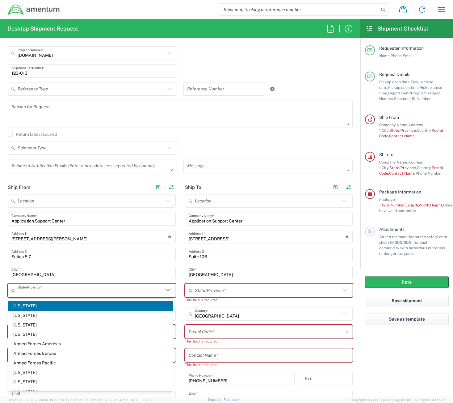
click at [46, 288] on input "text" at bounding box center [91, 290] width 146 height 11
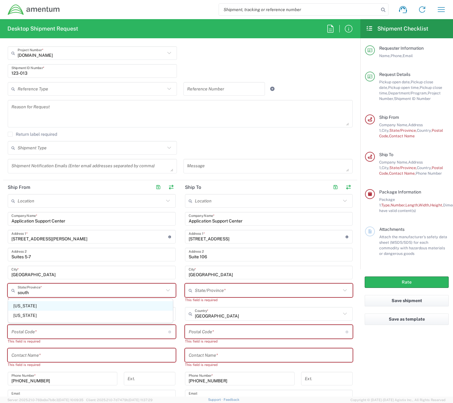
click at [36, 304] on span "[US_STATE]" at bounding box center [90, 306] width 165 height 10
type input "[US_STATE]"
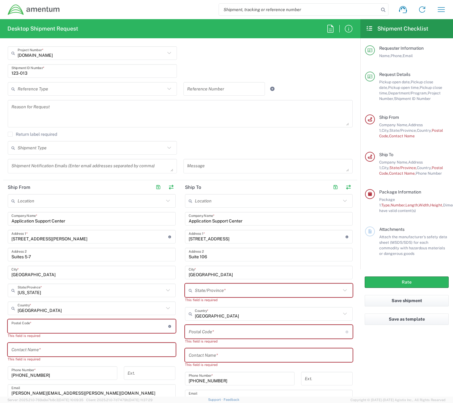
click at [68, 324] on input "undefined" at bounding box center [89, 326] width 157 height 11
paste input "29407-4932"
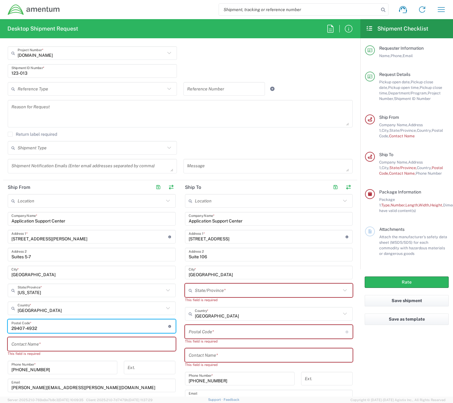
type input "29407-4932"
click at [27, 350] on div "Contact Name *" at bounding box center [92, 344] width 168 height 14
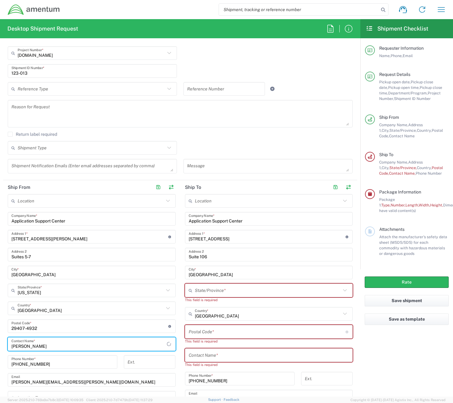
type input "[PERSON_NAME]"
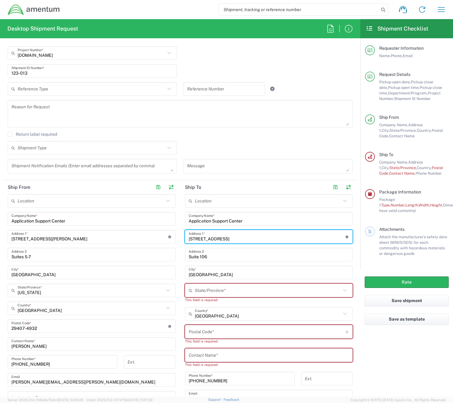
click at [240, 233] on input "[STREET_ADDRESS]" at bounding box center [267, 236] width 157 height 11
drag, startPoint x: 240, startPoint y: 233, endPoint x: 162, endPoint y: 227, distance: 78.0
click at [162, 227] on div "Ship From Location 1002-4122-6 1006-5256-0 1026-8910-0 1281-0560-3 1369-6441-0 …" at bounding box center [180, 309] width 354 height 258
type input "10051 Whitehurst Drive"
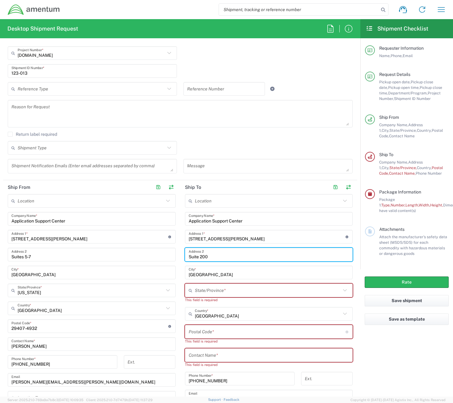
type input "Suite 200"
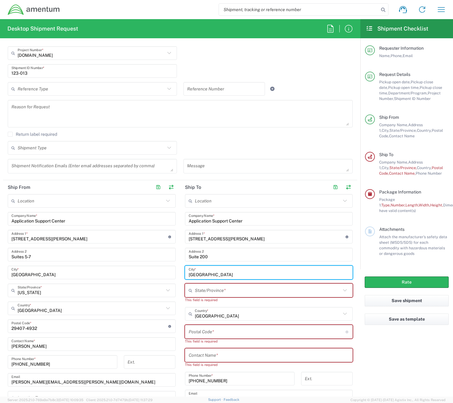
type input "Dallas"
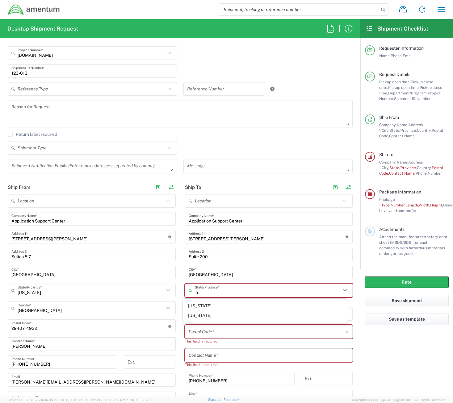
click at [193, 314] on span "[US_STATE]" at bounding box center [265, 316] width 165 height 10
type input "[US_STATE]"
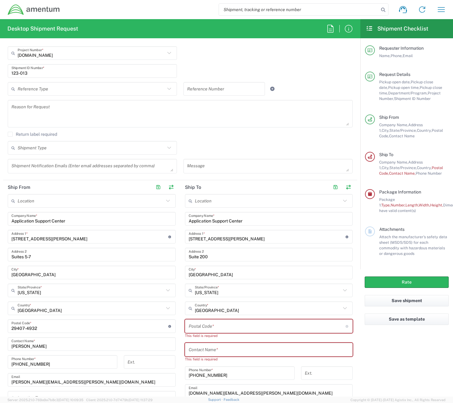
drag, startPoint x: 291, startPoint y: 327, endPoint x: 294, endPoint y: 326, distance: 3.2
click at [292, 327] on input "undefined" at bounding box center [267, 326] width 157 height 11
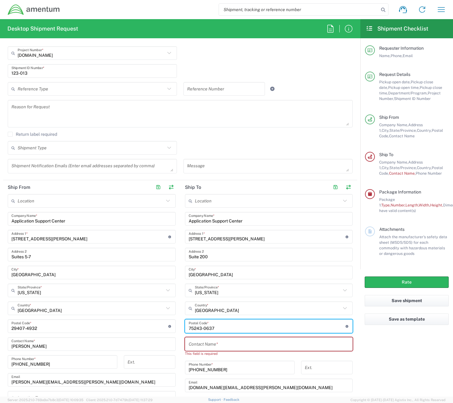
type input "75243-0637"
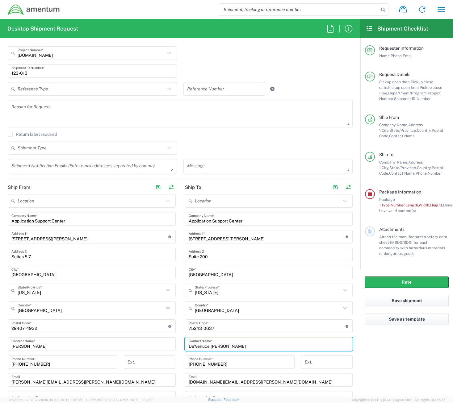
type input "De'Venuce Mitchell"
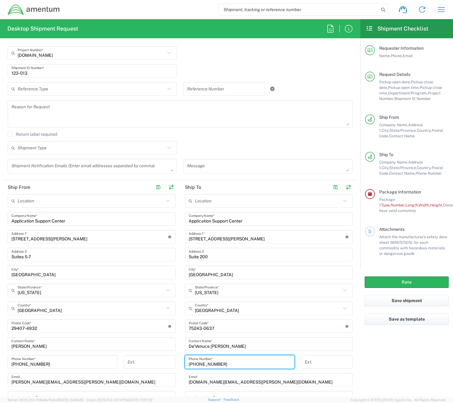
type input "214-221-3866"
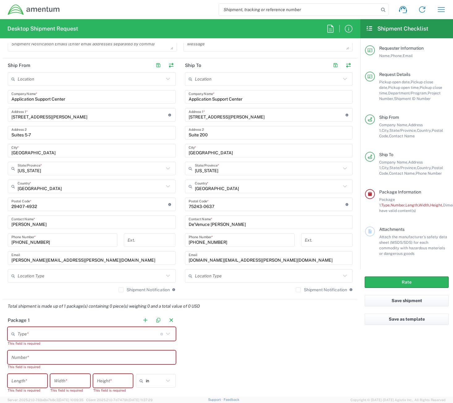
scroll to position [278, 0]
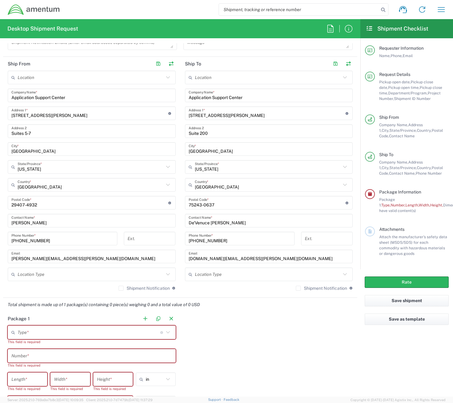
click at [264, 256] on input "[DOMAIN_NAME][EMAIL_ADDRESS][PERSON_NAME][DOMAIN_NAME]" at bounding box center [269, 256] width 160 height 11
drag, startPoint x: 216, startPoint y: 257, endPoint x: 175, endPoint y: 255, distance: 41.1
click at [175, 255] on div "Ship From Location 1002-4122-6 1006-5256-0 1026-8910-0 1281-0560-3 1369-6441-0 …" at bounding box center [180, 177] width 354 height 241
paste input "DeVenuce.R.Mitchell"
type input "DeVenuce.R.Mitchell@uscis.dhs.gov"
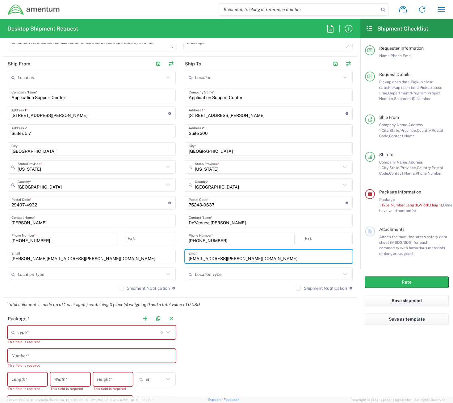
click at [61, 332] on input "text" at bounding box center [89, 332] width 143 height 11
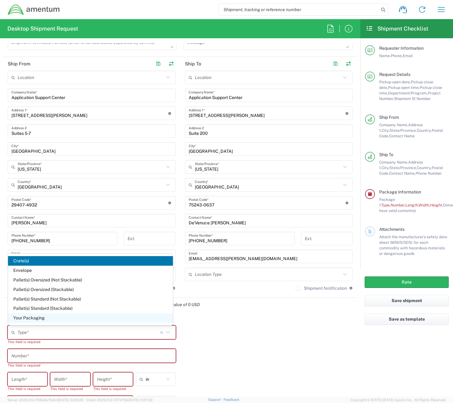
click at [40, 319] on span "Your Packaging" at bounding box center [90, 318] width 165 height 10
type input "Your Packaging"
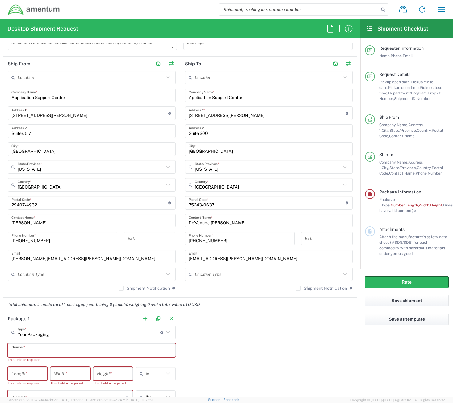
click at [34, 351] on input "text" at bounding box center [91, 350] width 160 height 11
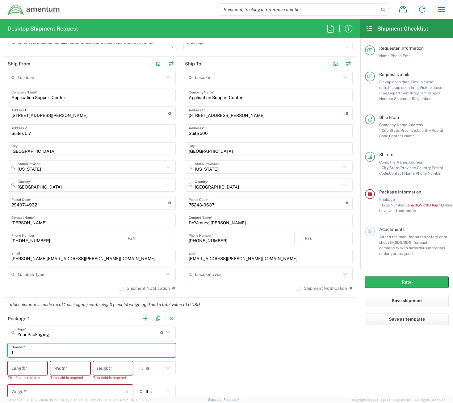
type input "1"
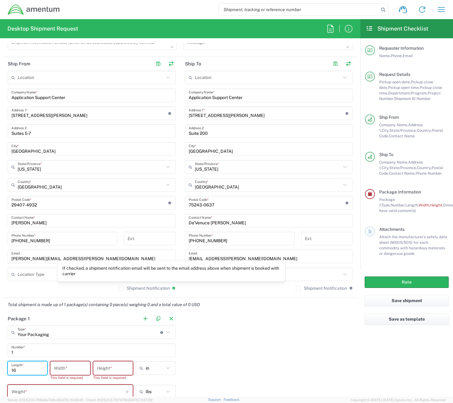
type input "1"
type input "12"
type input "8"
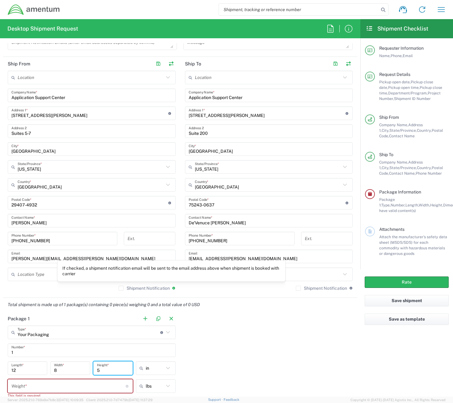
type input "5"
type input "in"
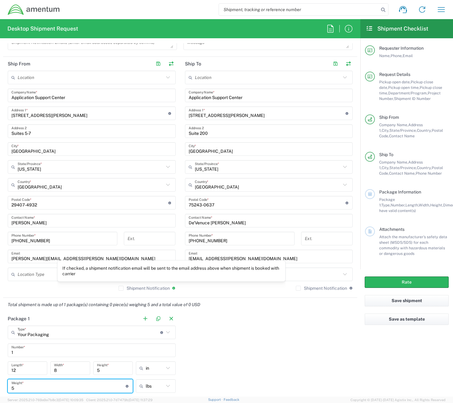
type input "5"
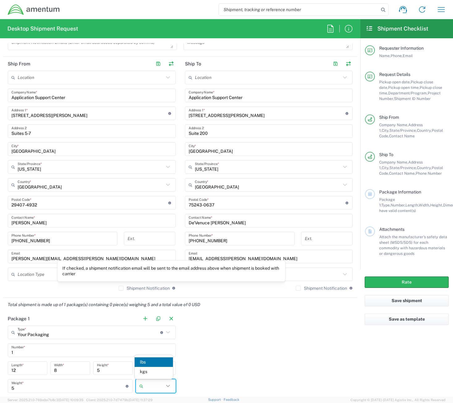
type input "lbs"
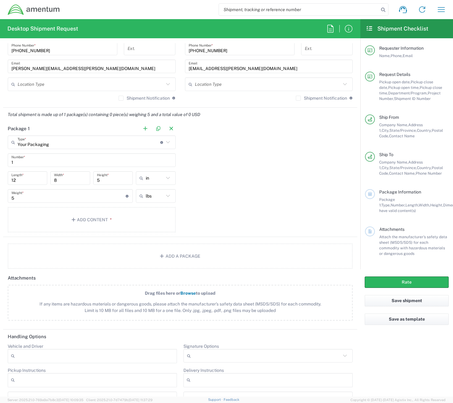
scroll to position [499, 0]
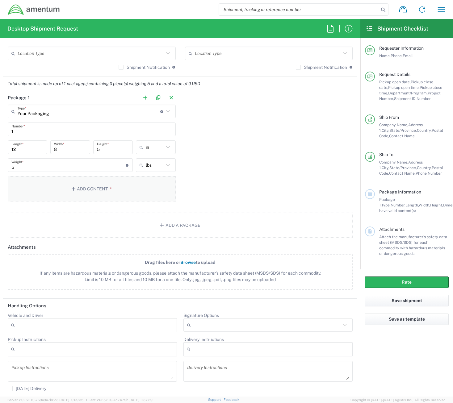
click at [96, 191] on button "Add Content *" at bounding box center [92, 188] width 168 height 25
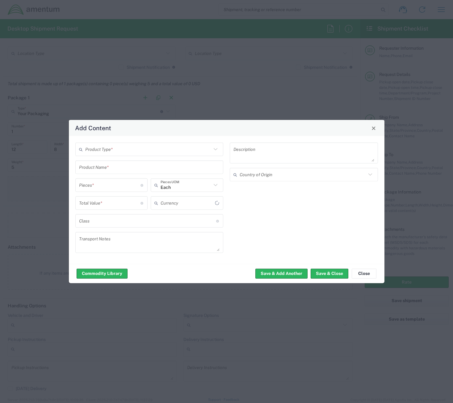
type input "US Dollar"
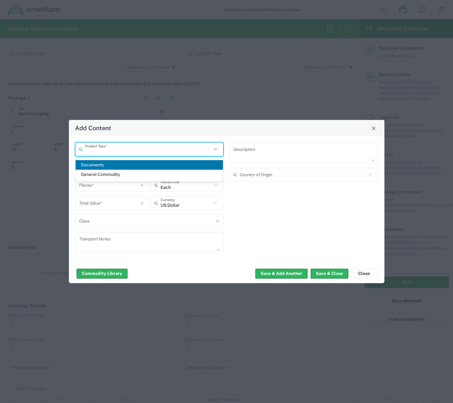
click at [126, 149] on input "text" at bounding box center [148, 149] width 127 height 11
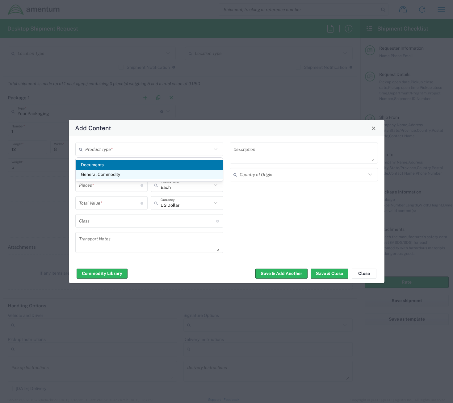
click at [108, 174] on span "General Commodity" at bounding box center [150, 175] width 148 height 10
type input "General Commodity"
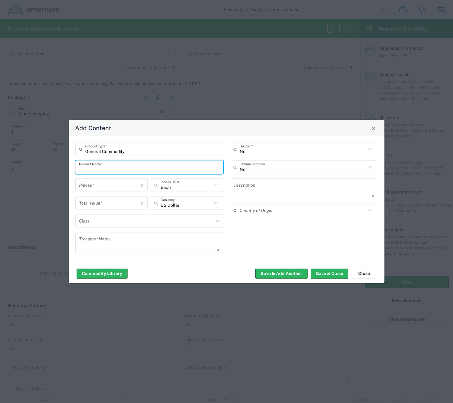
click at [108, 166] on input "text" at bounding box center [149, 167] width 141 height 11
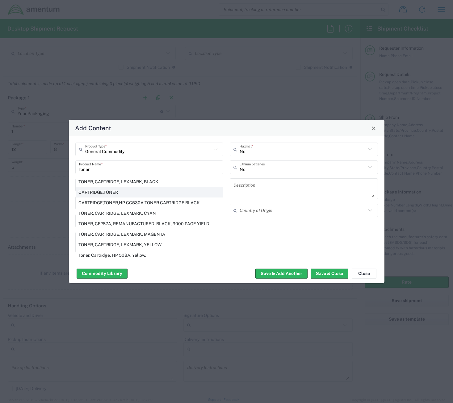
click at [105, 190] on div "CARTRIDGE,TONER" at bounding box center [149, 192] width 147 height 10
type input "CARTRIDGE,TONER"
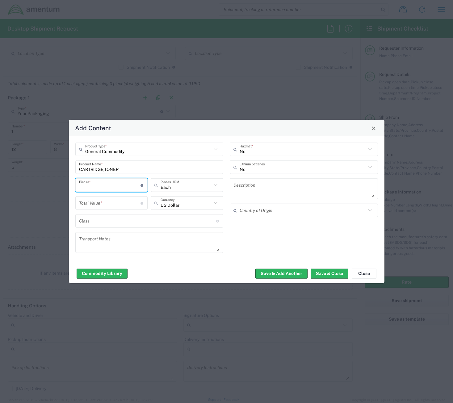
click at [106, 184] on input "number" at bounding box center [110, 185] width 62 height 11
type input "1"
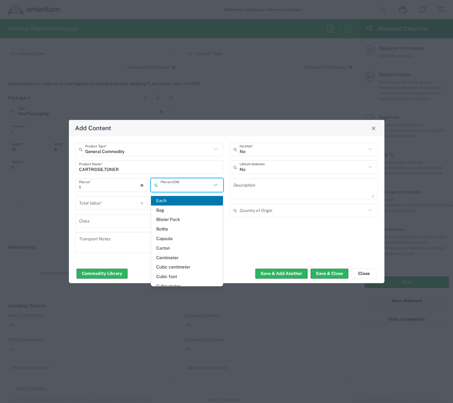
type input "Each"
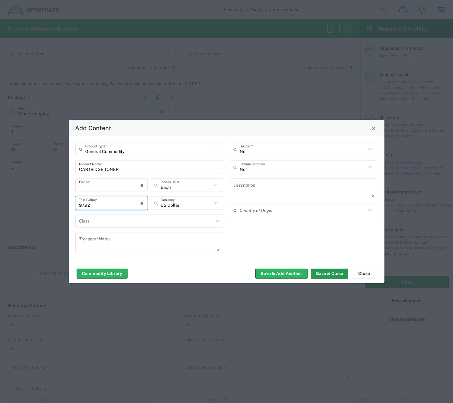
type input "97.92"
click at [334, 275] on button "Save & Close" at bounding box center [329, 274] width 38 height 10
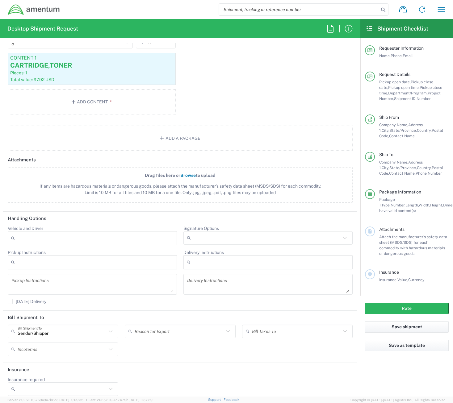
scroll to position [628, 0]
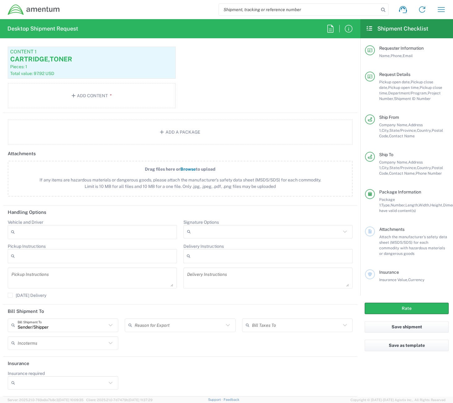
click at [44, 375] on label "Insurance required" at bounding box center [26, 374] width 37 height 6
click at [44, 378] on input "Insurance required" at bounding box center [62, 383] width 89 height 10
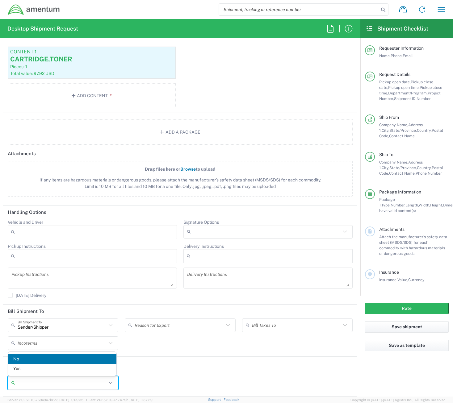
click at [44, 379] on input "Insurance required" at bounding box center [62, 383] width 89 height 10
click at [42, 368] on span "Yes" at bounding box center [62, 369] width 108 height 10
type input "Yes"
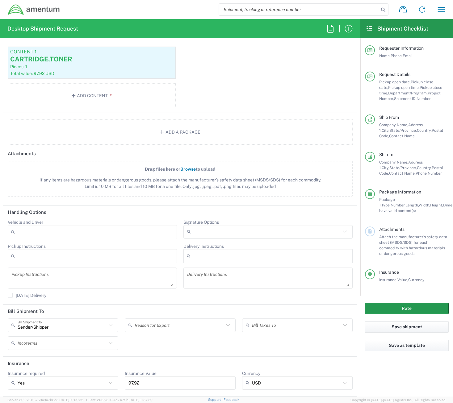
click at [406, 304] on button "Rate" at bounding box center [407, 308] width 84 height 11
type input "[DOMAIN_NAME]"
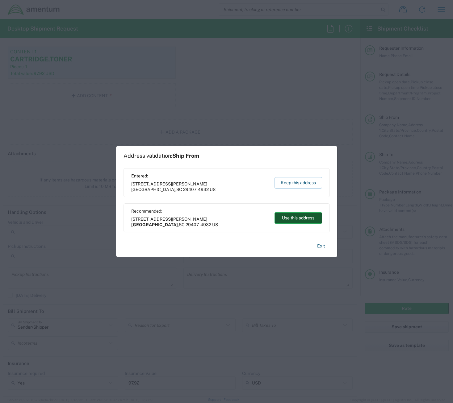
click at [298, 217] on button "Use this address" at bounding box center [298, 217] width 48 height 11
type input "[GEOGRAPHIC_DATA]"
type input "[US_STATE]"
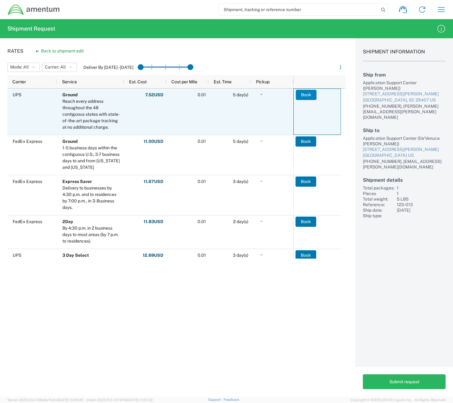
click at [306, 96] on button "Book" at bounding box center [306, 95] width 21 height 10
